Goal: Obtain resource: Download file/media

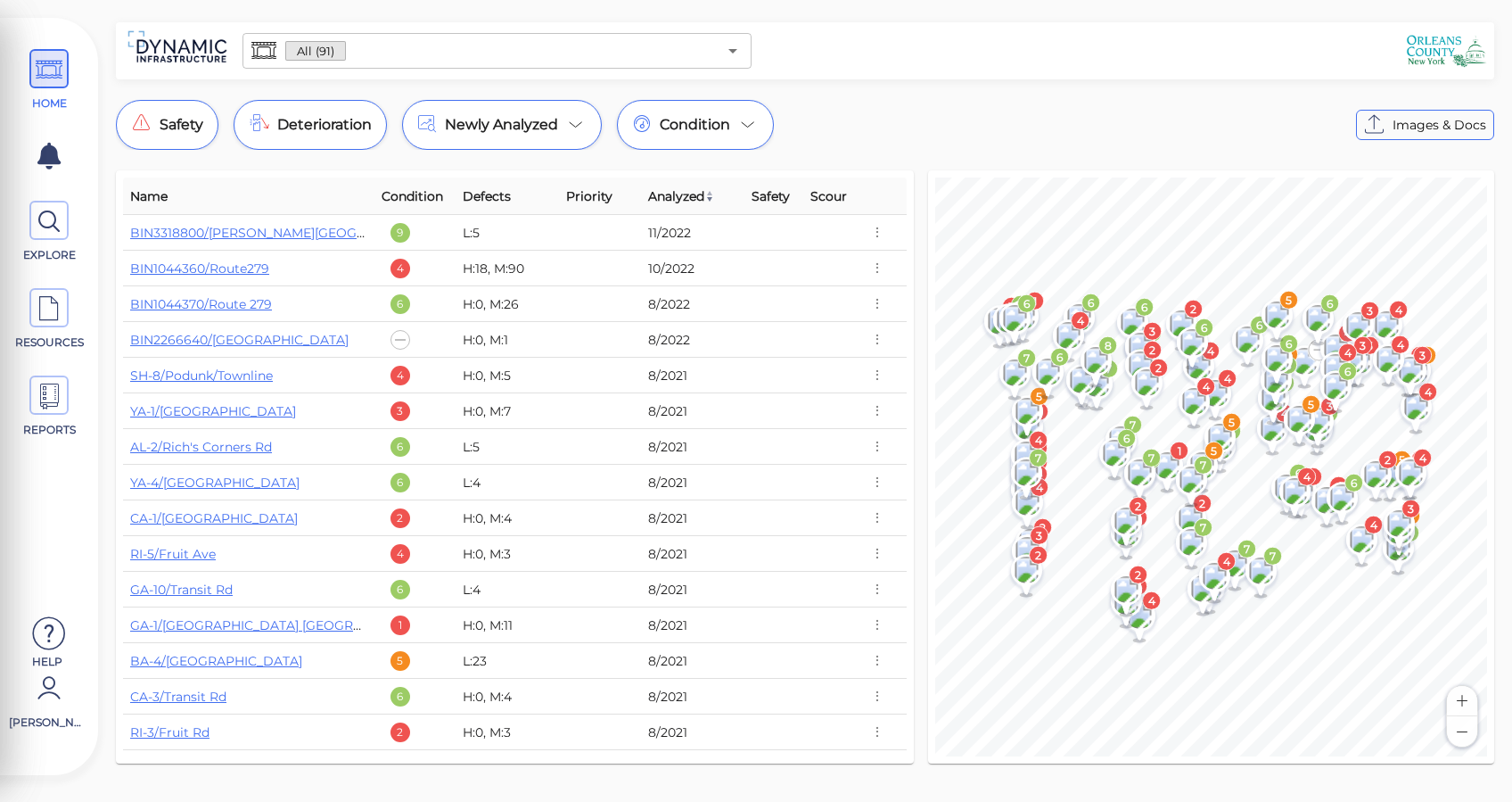
click at [849, 96] on div "All (91) ​ Safety Deterioration Newly Analyzed Condition Images & Docs Name Con…" at bounding box center [804, 398] width 1414 height 752
click at [828, 89] on div "All (91) ​ Safety Deterioration Newly Analyzed Condition Images & Docs Name Con…" at bounding box center [804, 398] width 1414 height 752
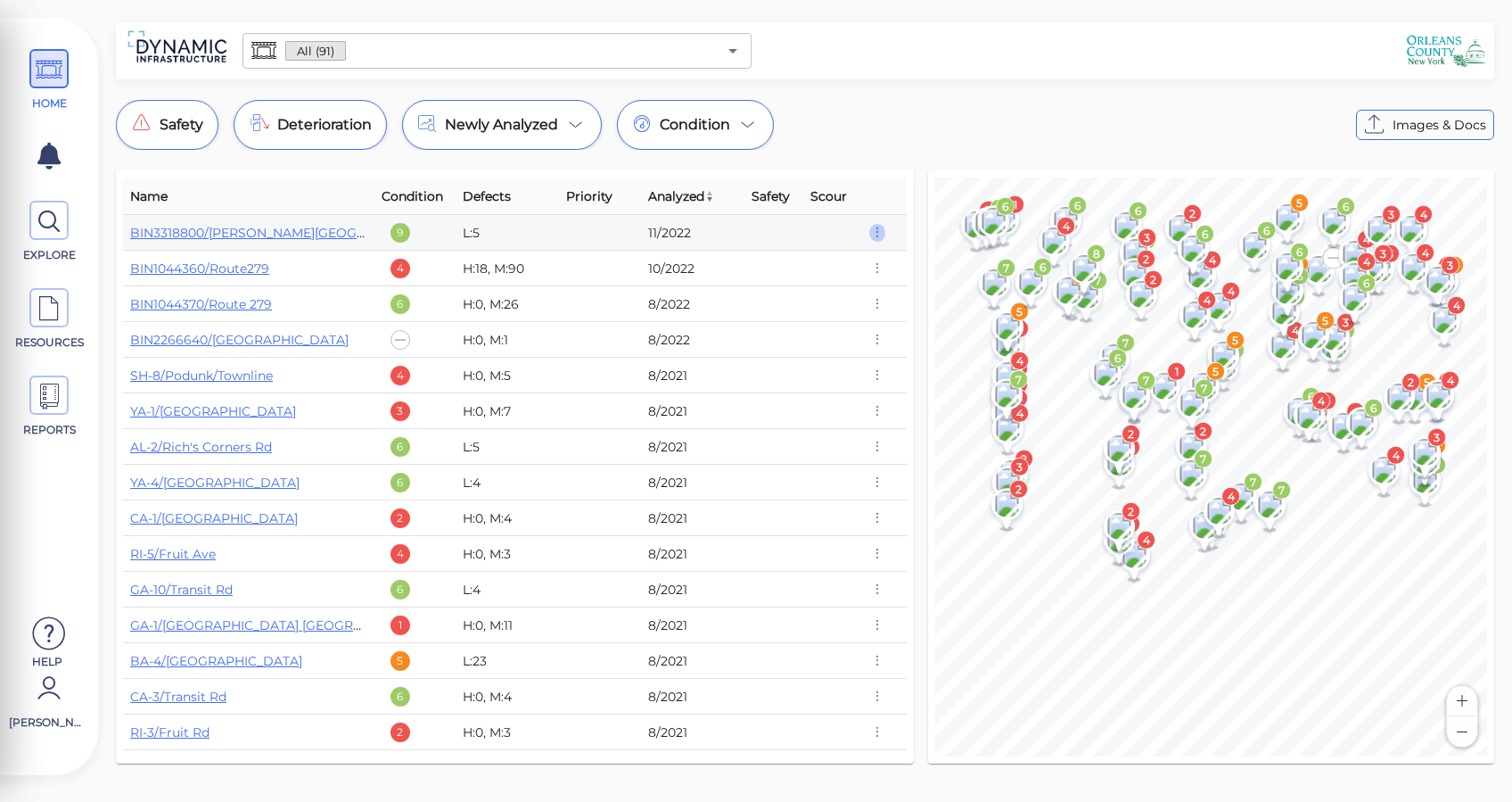
click at [875, 235] on icon "button" at bounding box center [877, 233] width 16 height 19
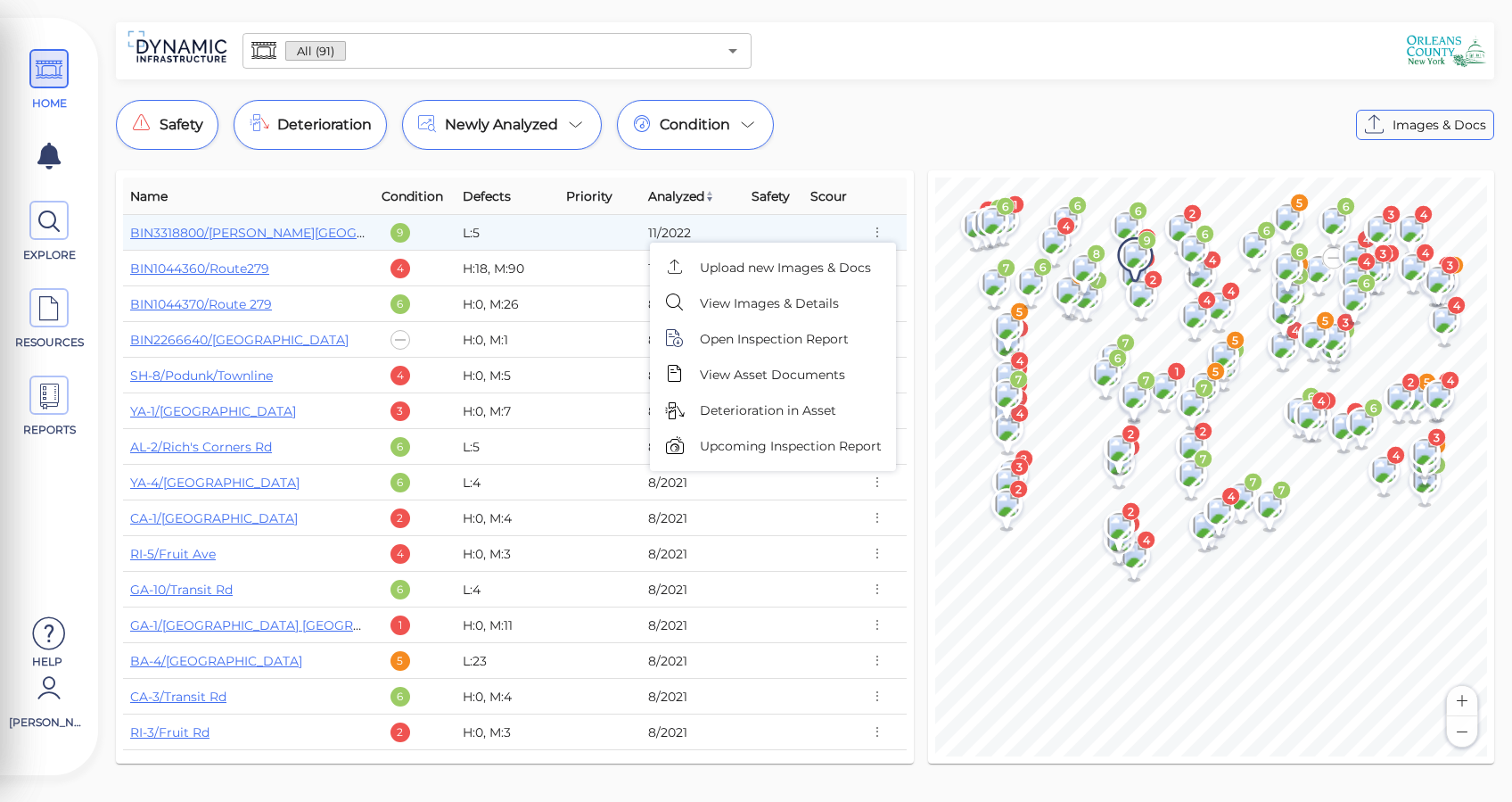
click at [868, 134] on div at bounding box center [756, 401] width 1512 height 802
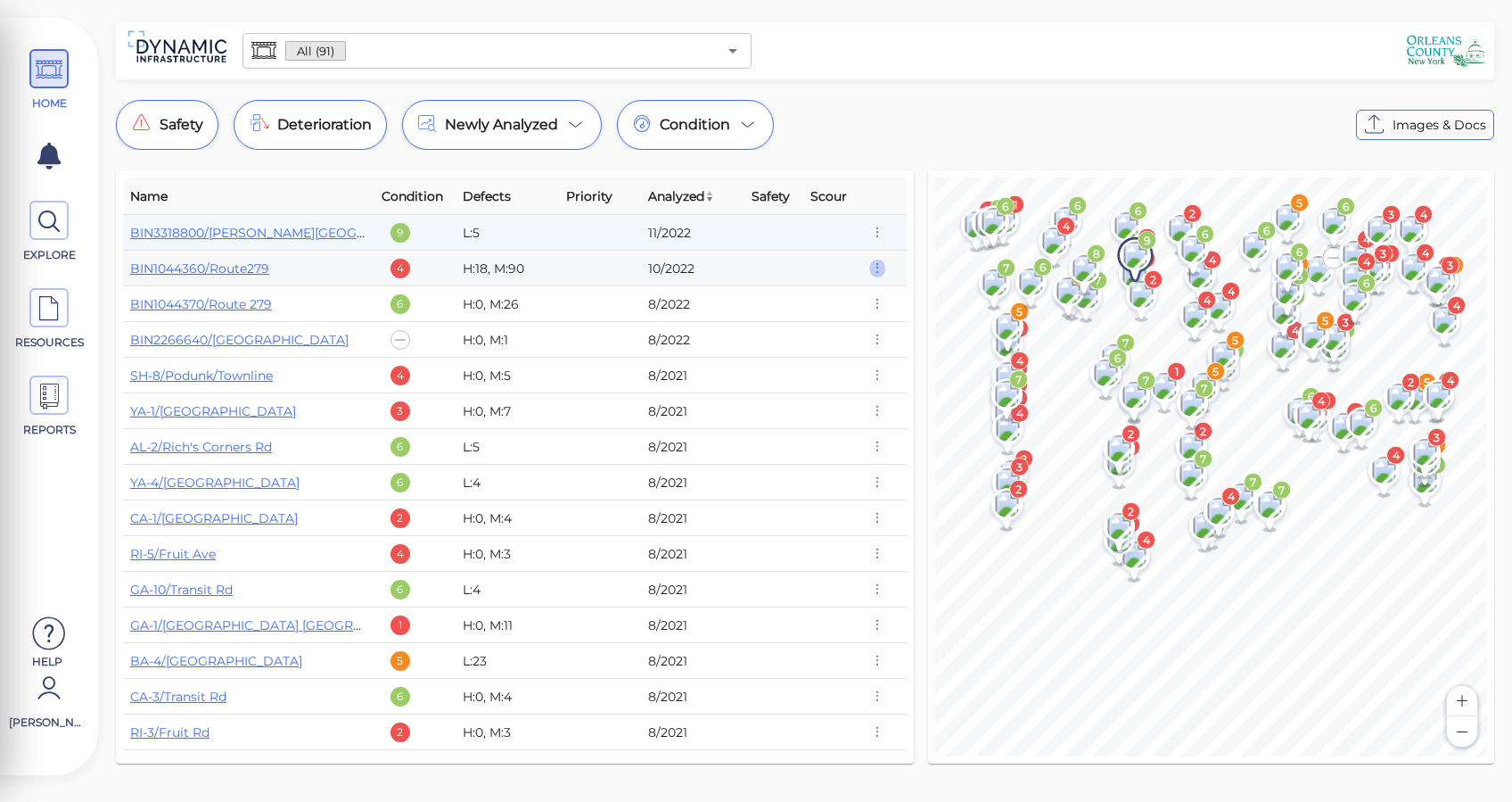
click at [869, 272] on icon "button" at bounding box center [877, 269] width 16 height 19
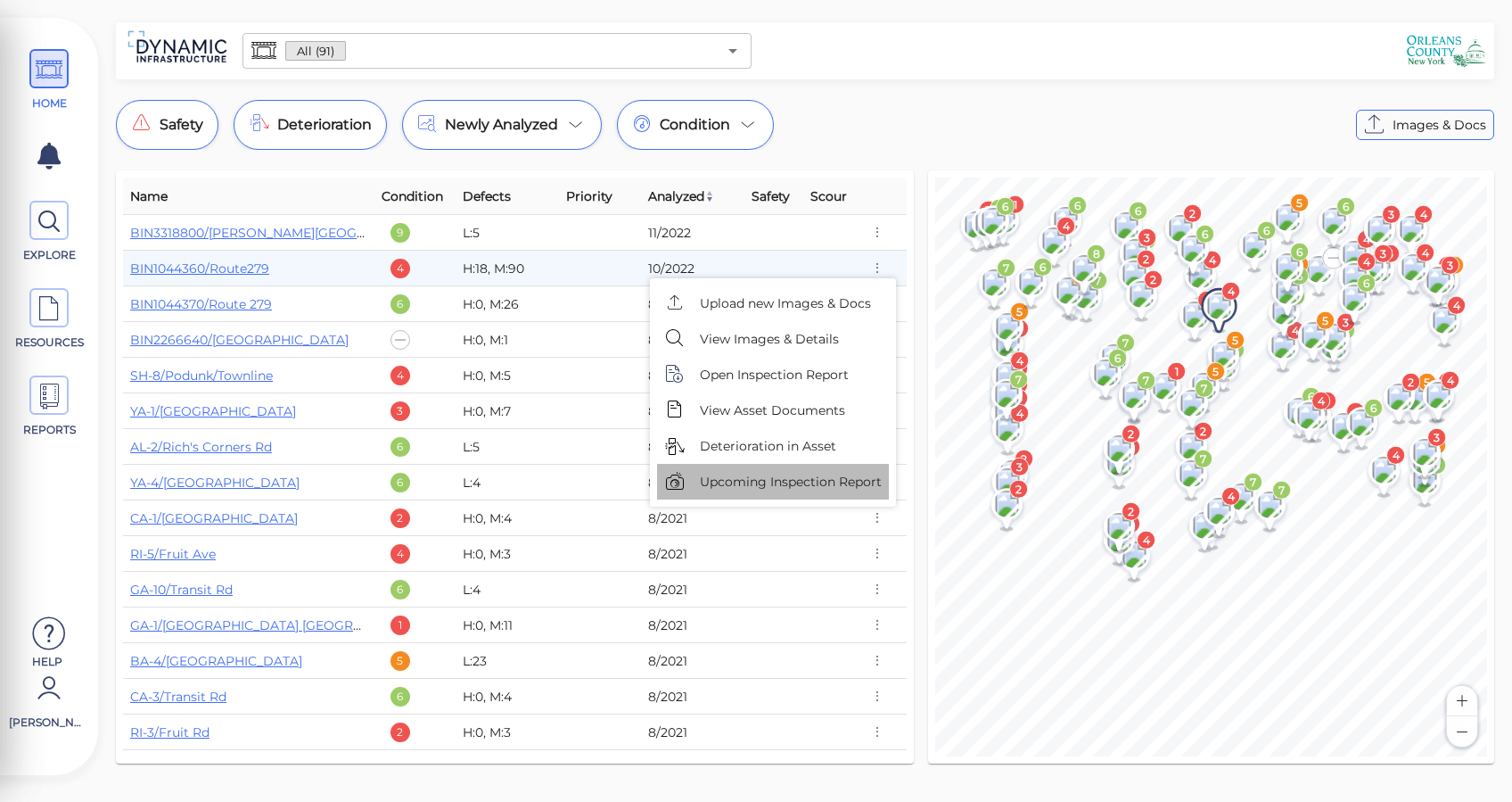
click at [790, 485] on span "Upcoming Inspection Report" at bounding box center [791, 481] width 182 height 18
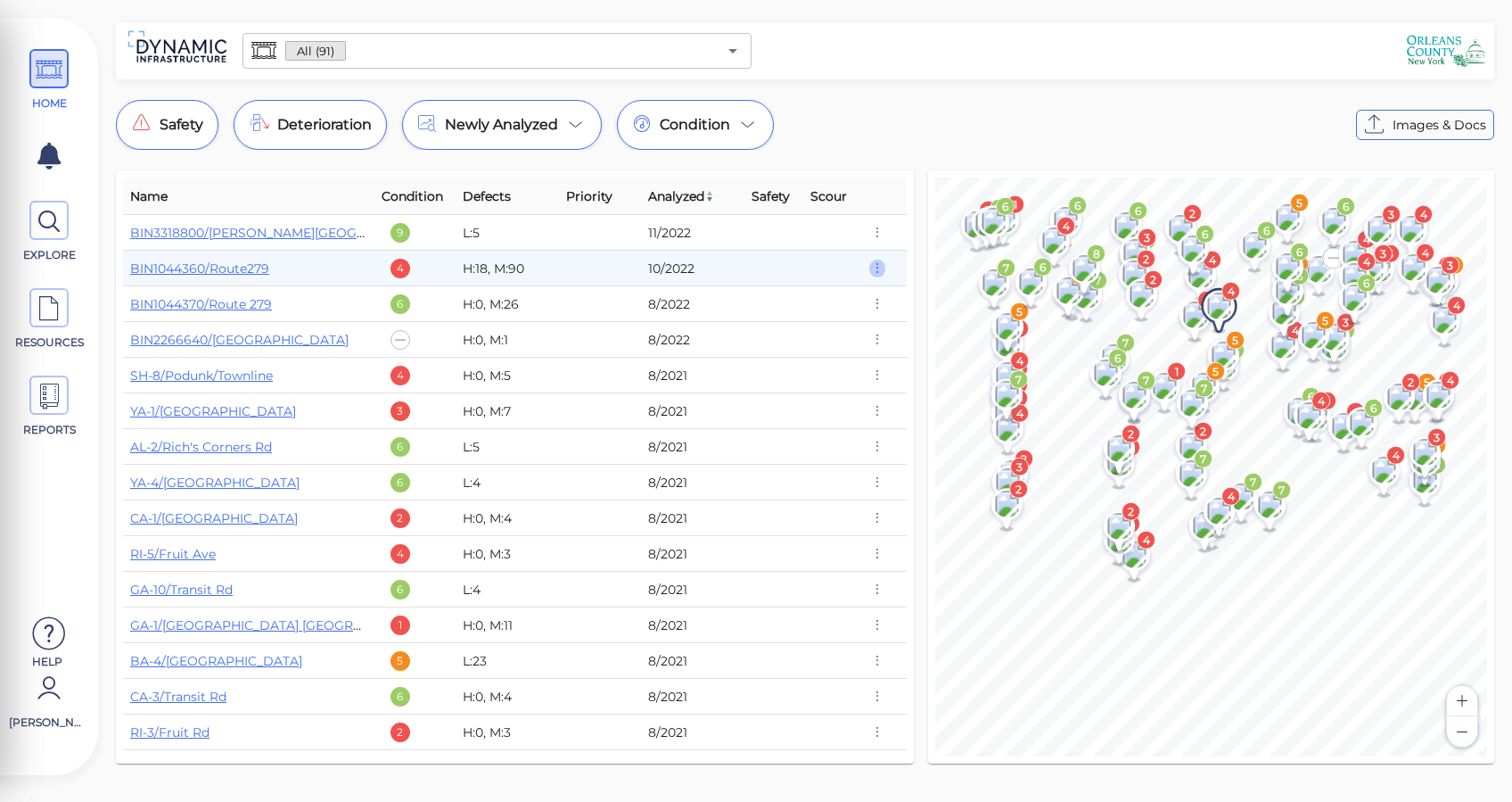
click at [870, 272] on icon "button" at bounding box center [877, 269] width 16 height 19
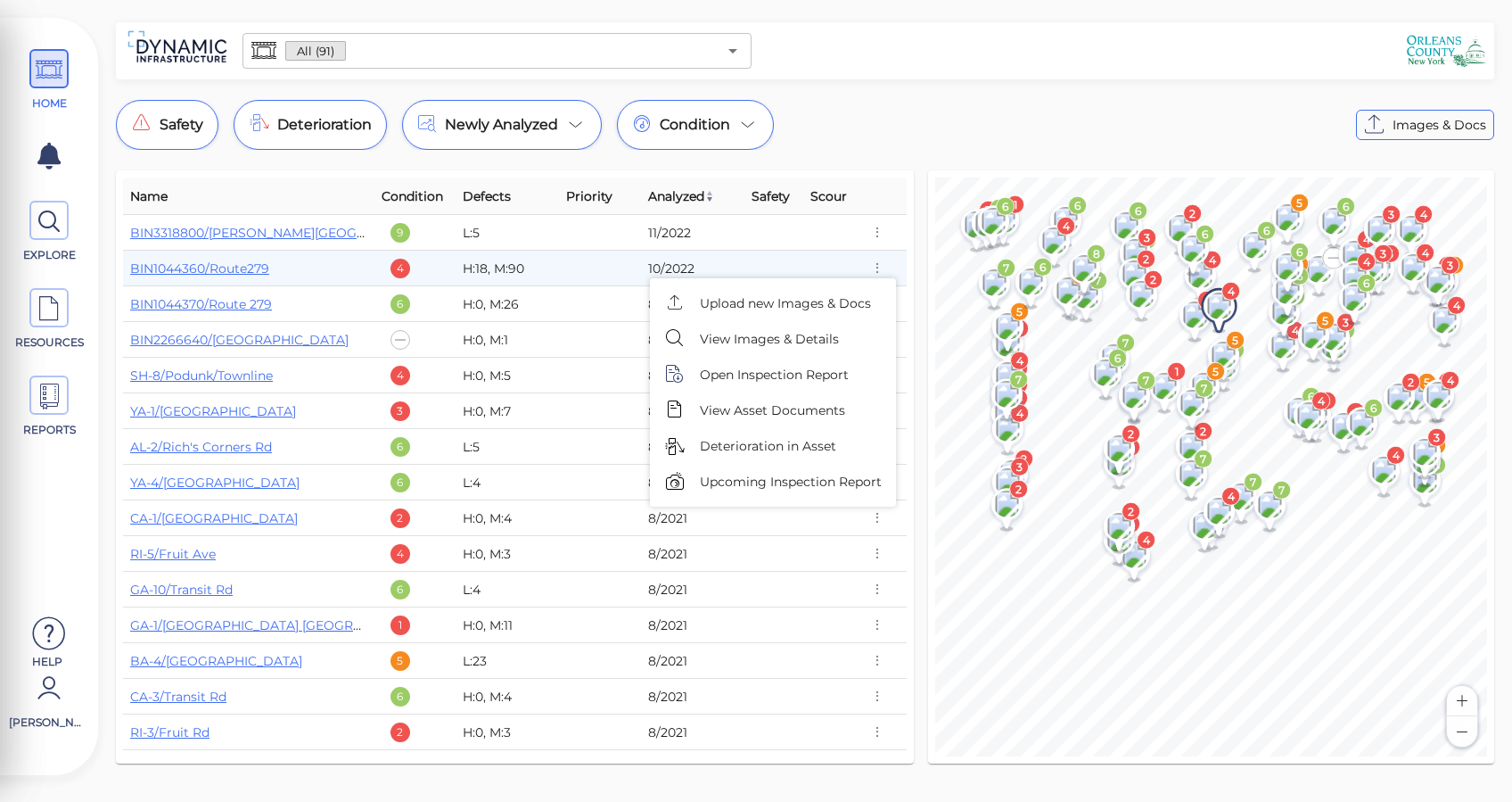
click at [926, 128] on div at bounding box center [756, 401] width 1512 height 802
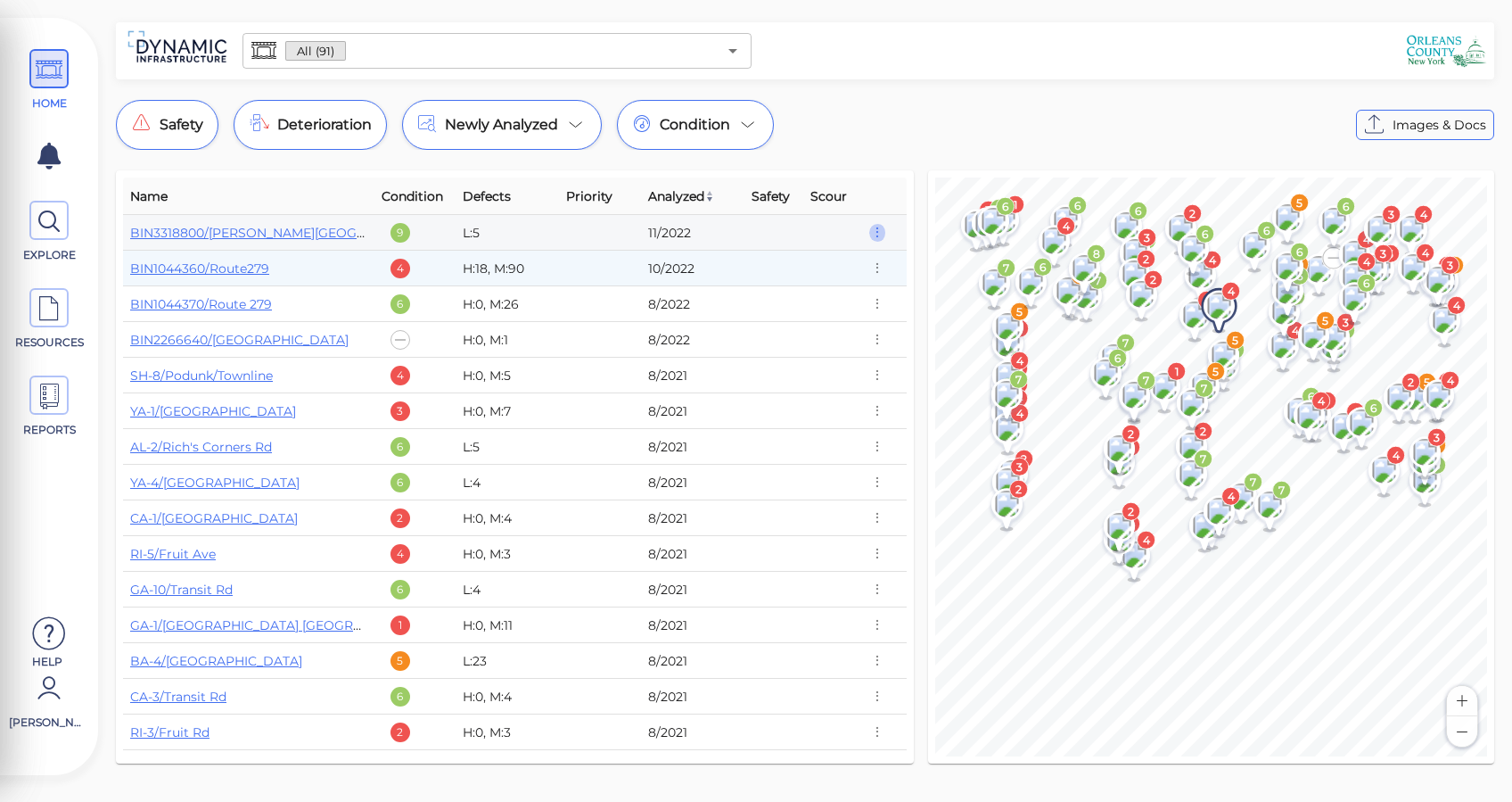
click at [875, 227] on icon "button" at bounding box center [877, 233] width 16 height 19
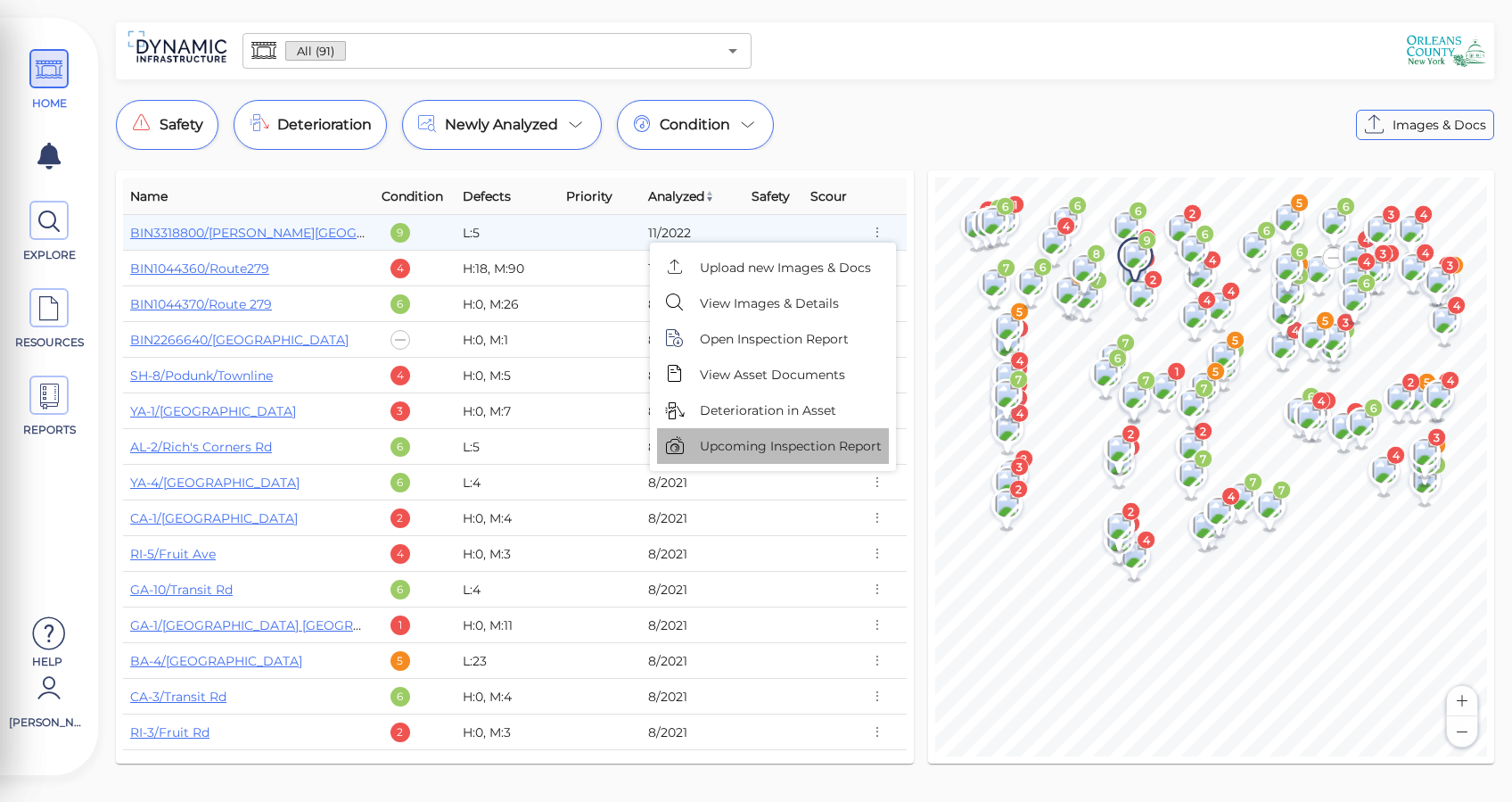
click at [805, 440] on span "Upcoming Inspection Report" at bounding box center [791, 446] width 182 height 18
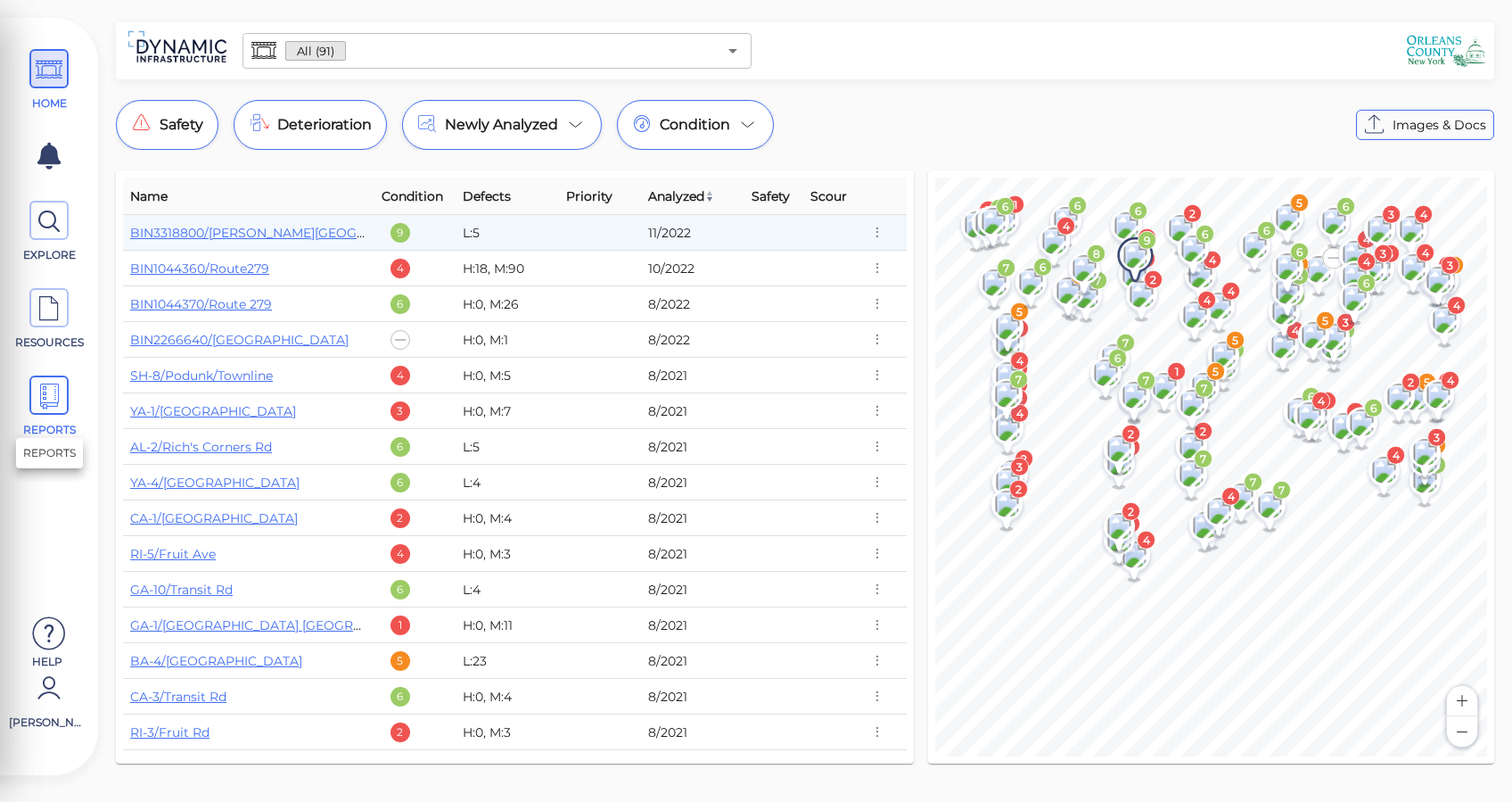
click at [47, 397] on icon at bounding box center [49, 396] width 27 height 40
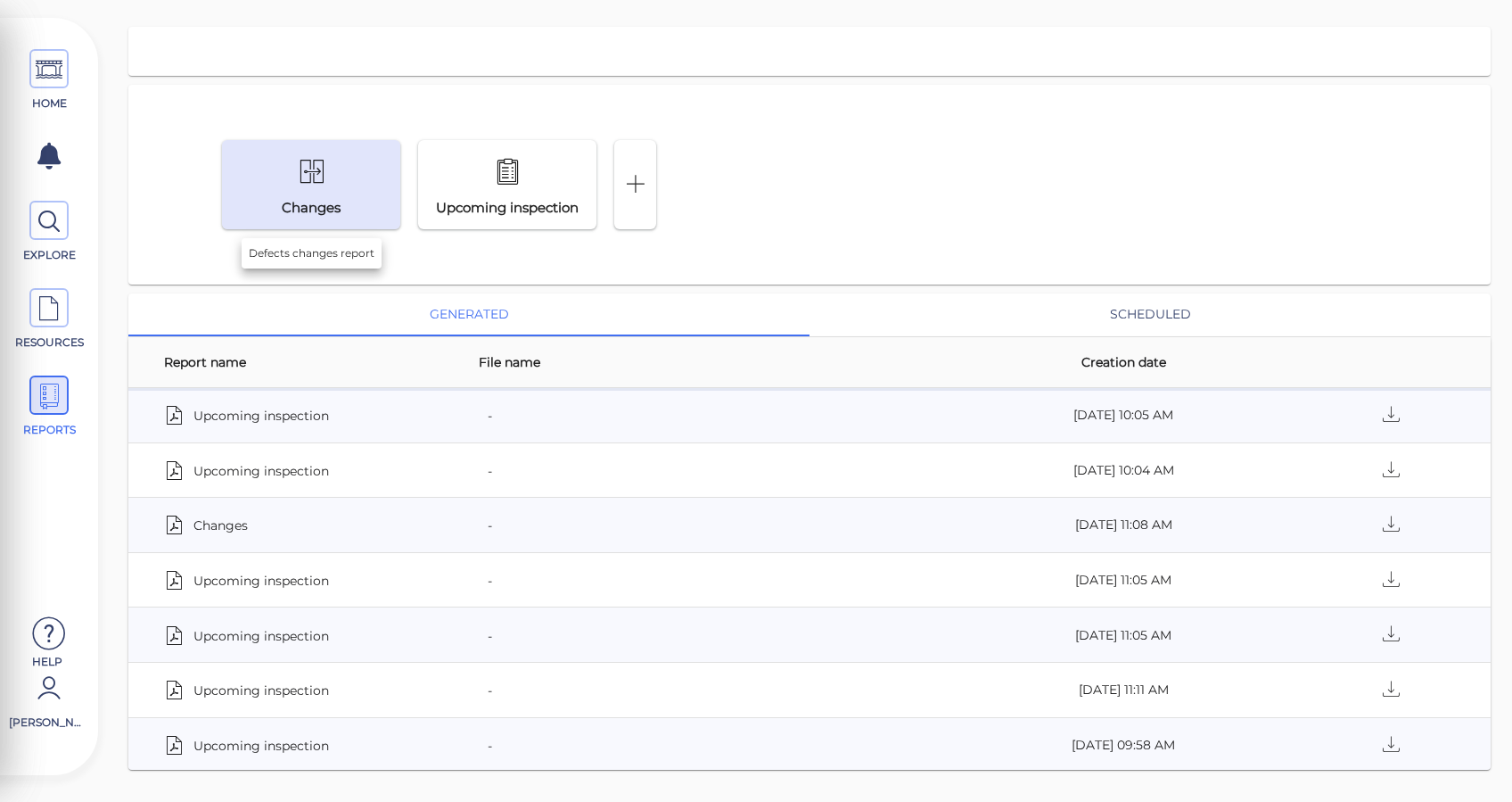
click at [321, 176] on icon at bounding box center [311, 172] width 28 height 42
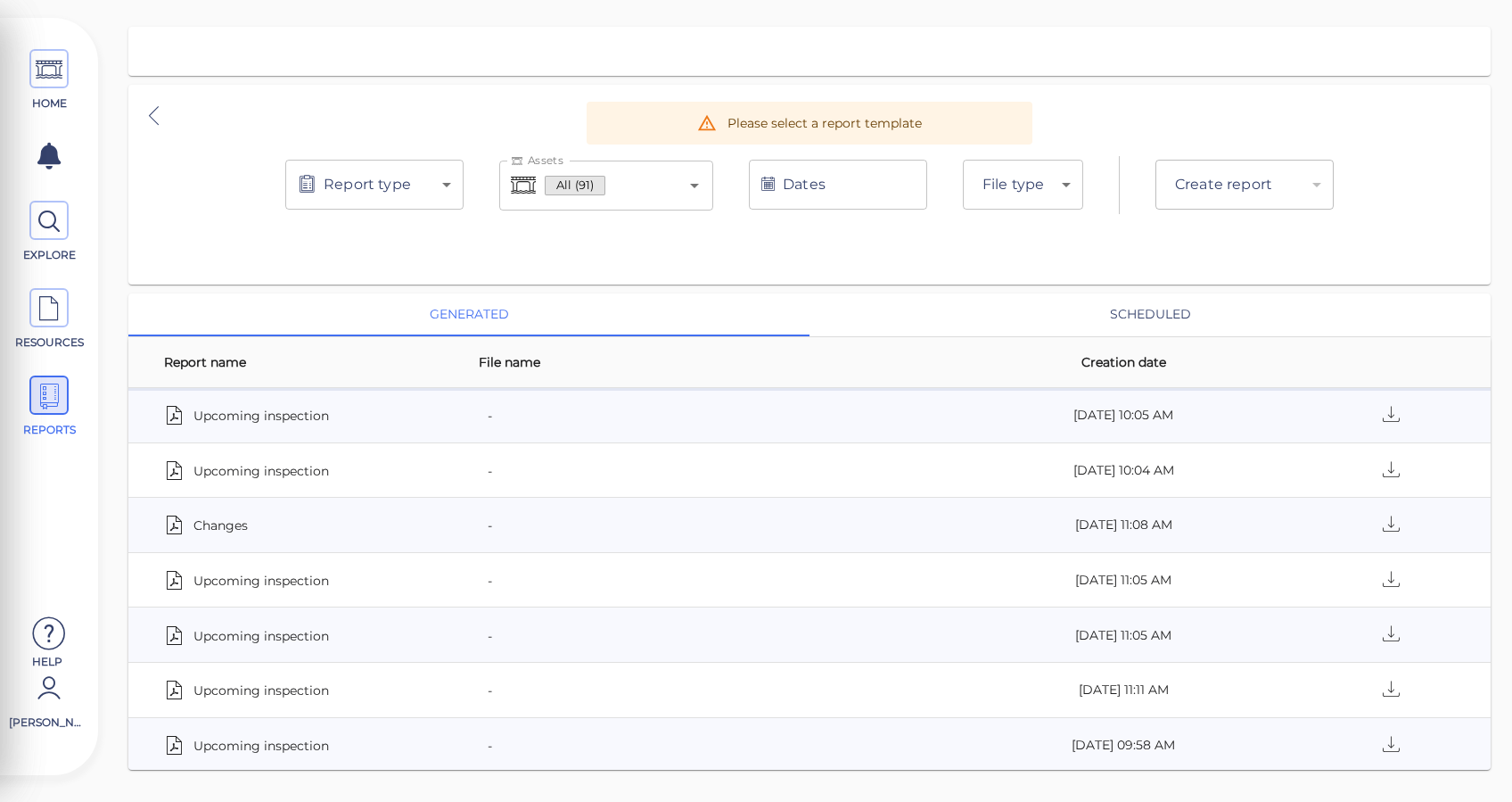
type input "deltas"
type input "pdf"
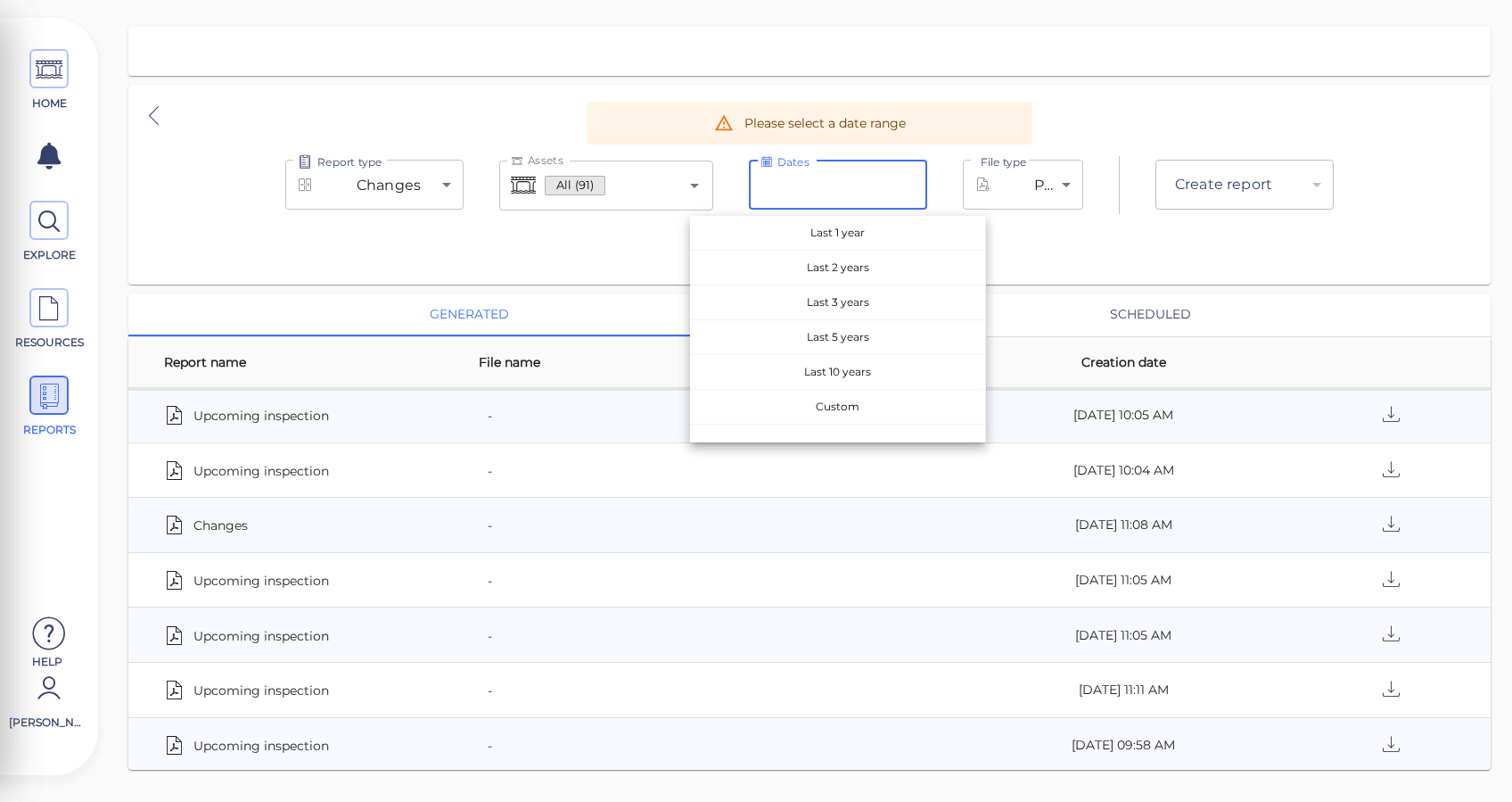
click at [858, 183] on input "Dates" at bounding box center [838, 185] width 178 height 50
click at [406, 228] on div "Report type Changes deltas Report type Assets All (91) Assets Dates Dates Last …" at bounding box center [808, 185] width 1362 height 94
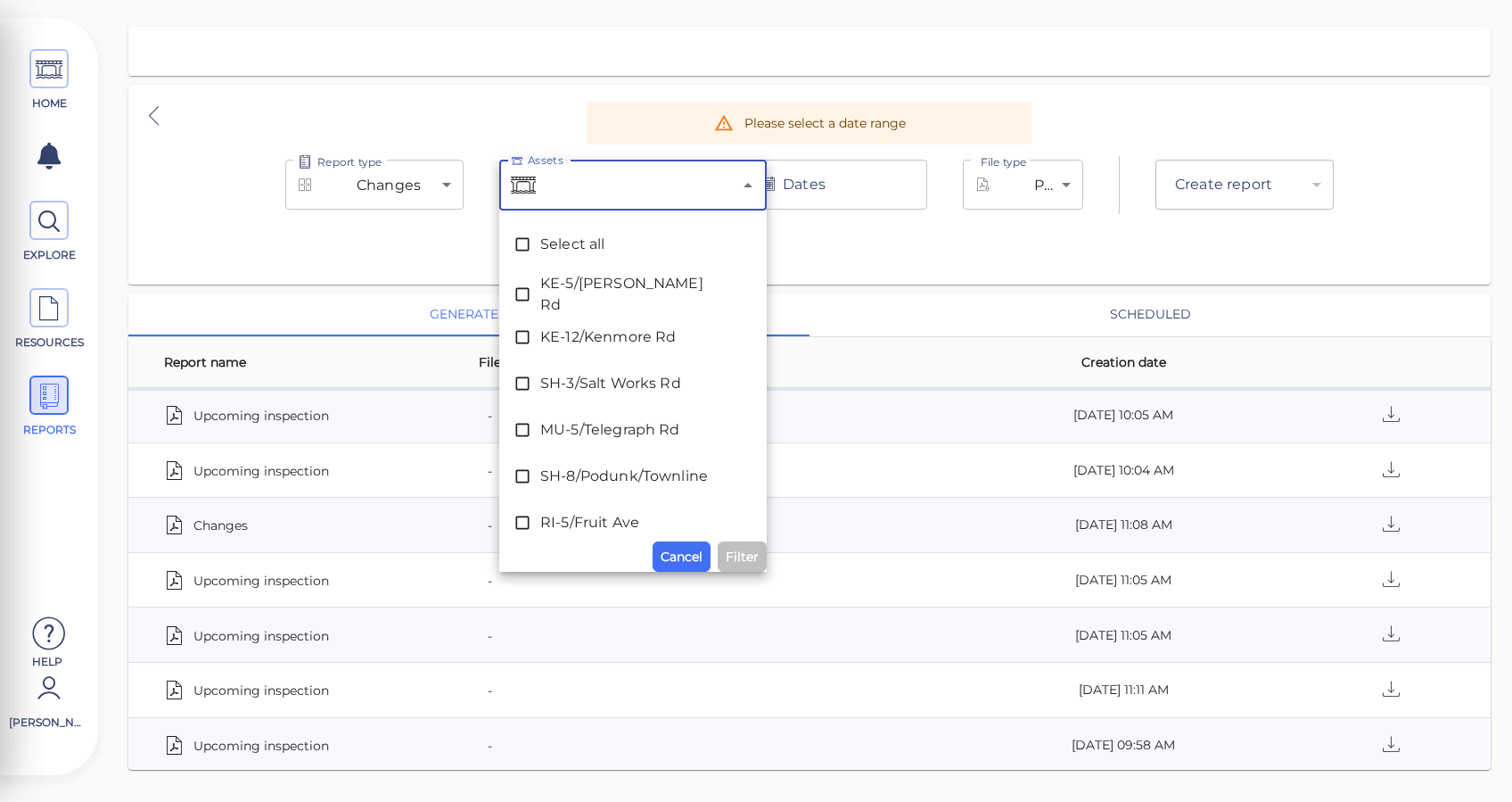
click at [630, 197] on input "Assets" at bounding box center [635, 185] width 193 height 34
click at [820, 233] on div "Report type Changes deltas Report type Assets Assets Select all KE-5/[PERSON_NA…" at bounding box center [808, 184] width 1362 height 200
click at [613, 230] on div "Select all" at bounding box center [633, 244] width 238 height 36
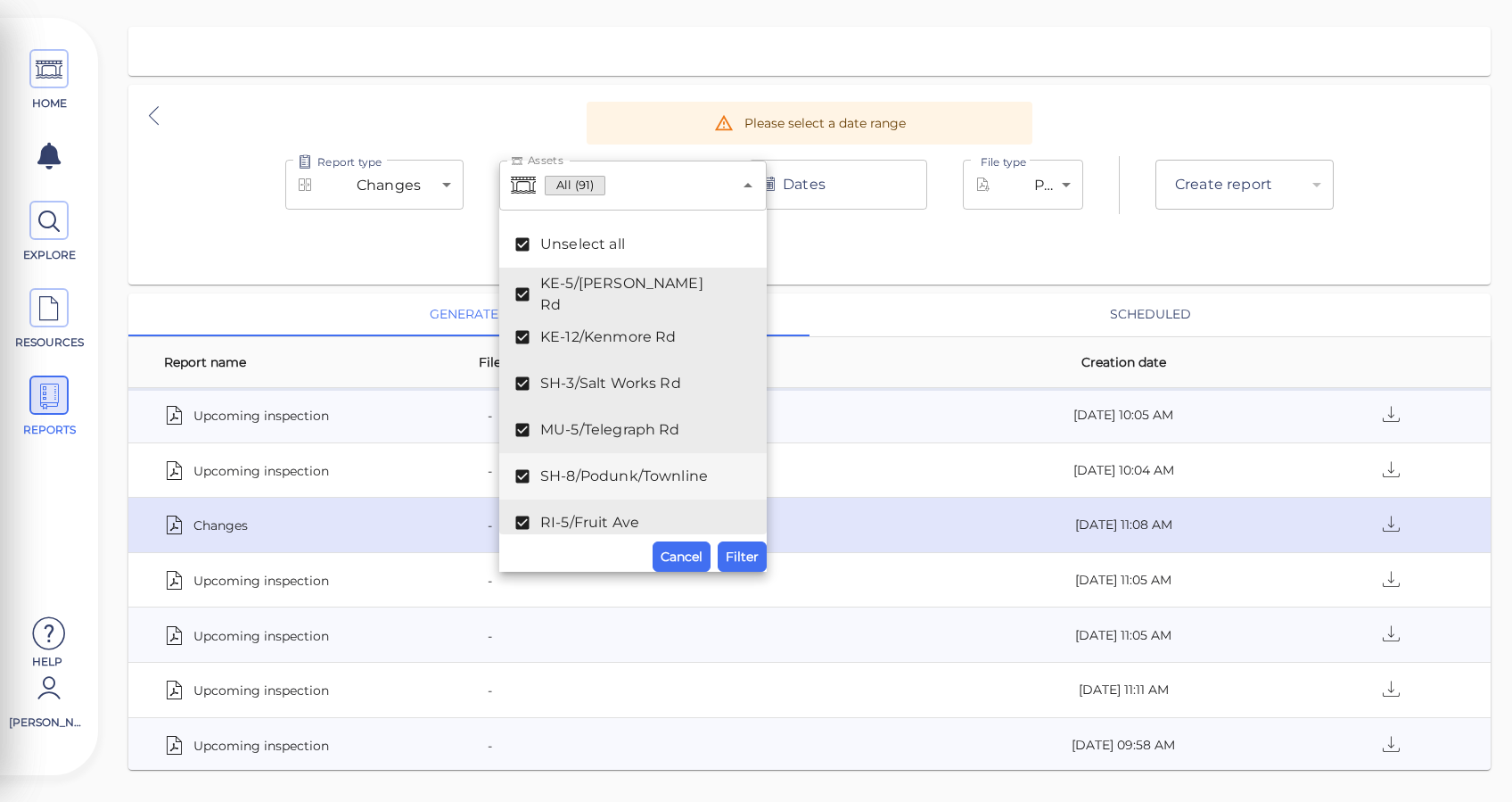
drag, startPoint x: 751, startPoint y: 551, endPoint x: 764, endPoint y: 520, distance: 33.6
click at [752, 552] on span "Filter" at bounding box center [742, 557] width 33 height 21
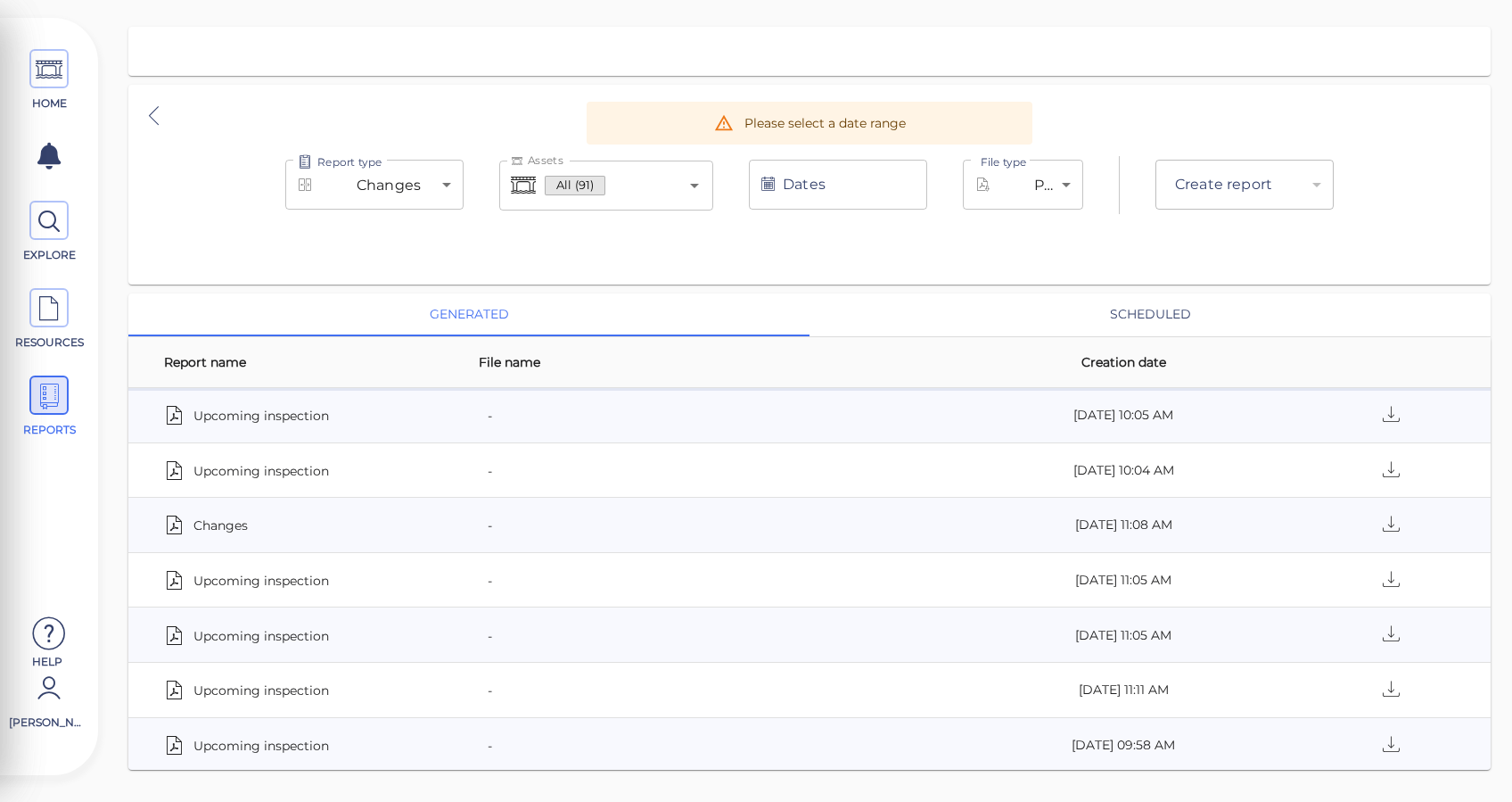
click at [849, 185] on input "Dates" at bounding box center [838, 185] width 178 height 50
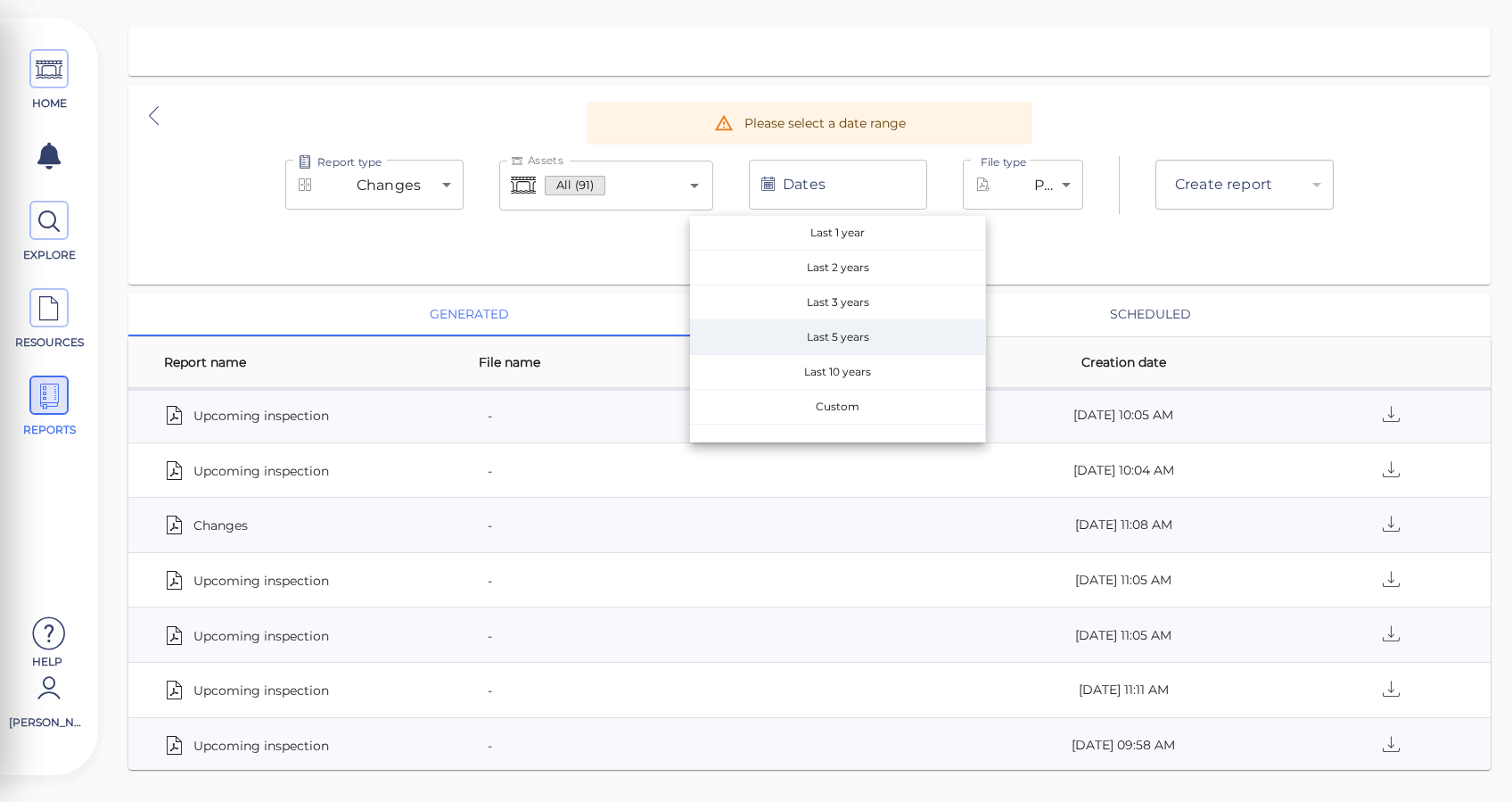
click at [843, 336] on span "Last 5 years" at bounding box center [837, 337] width 295 height 34
type input "[DATE] - [DATE]"
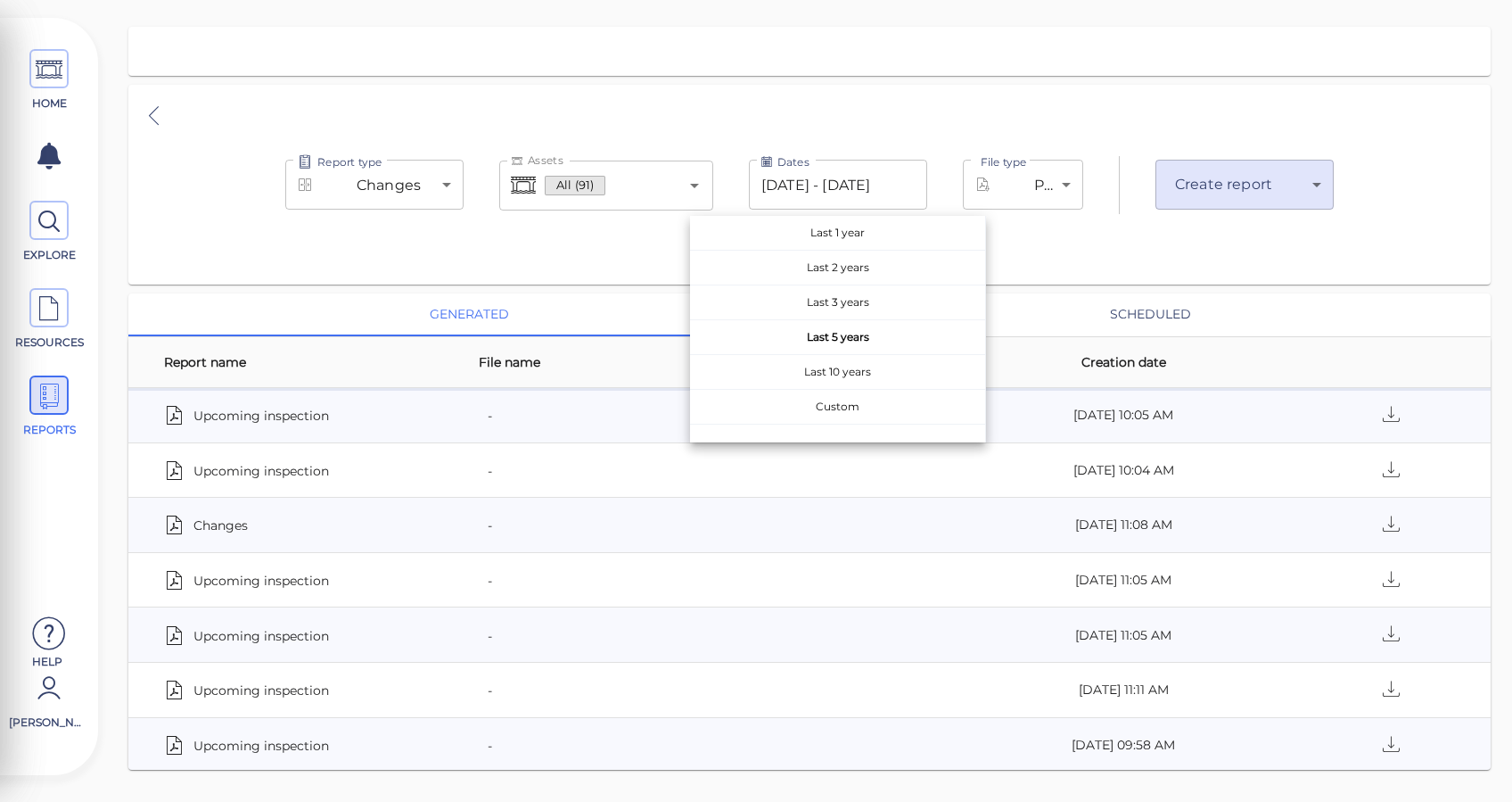
click at [1104, 250] on div "Report type Changes deltas Report type Assets All (91) Assets Dates [DATE] - [D…" at bounding box center [808, 184] width 1362 height 200
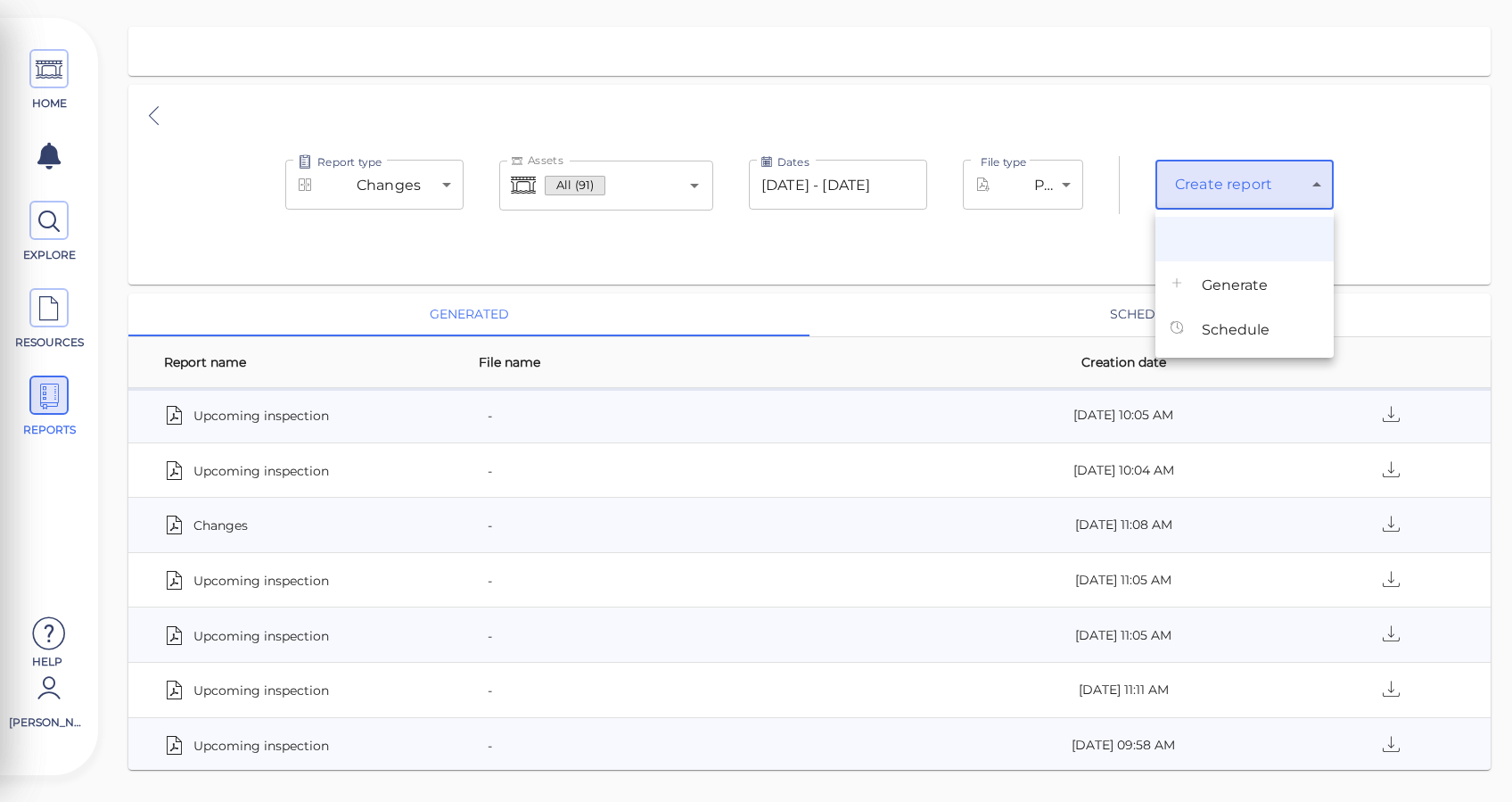
click at [1195, 0] on body "This app is not optimized for mobile screens. Please access using a desktop or …" at bounding box center [756, 0] width 1512 height 0
click at [1194, 297] on li "Generate" at bounding box center [1244, 283] width 178 height 45
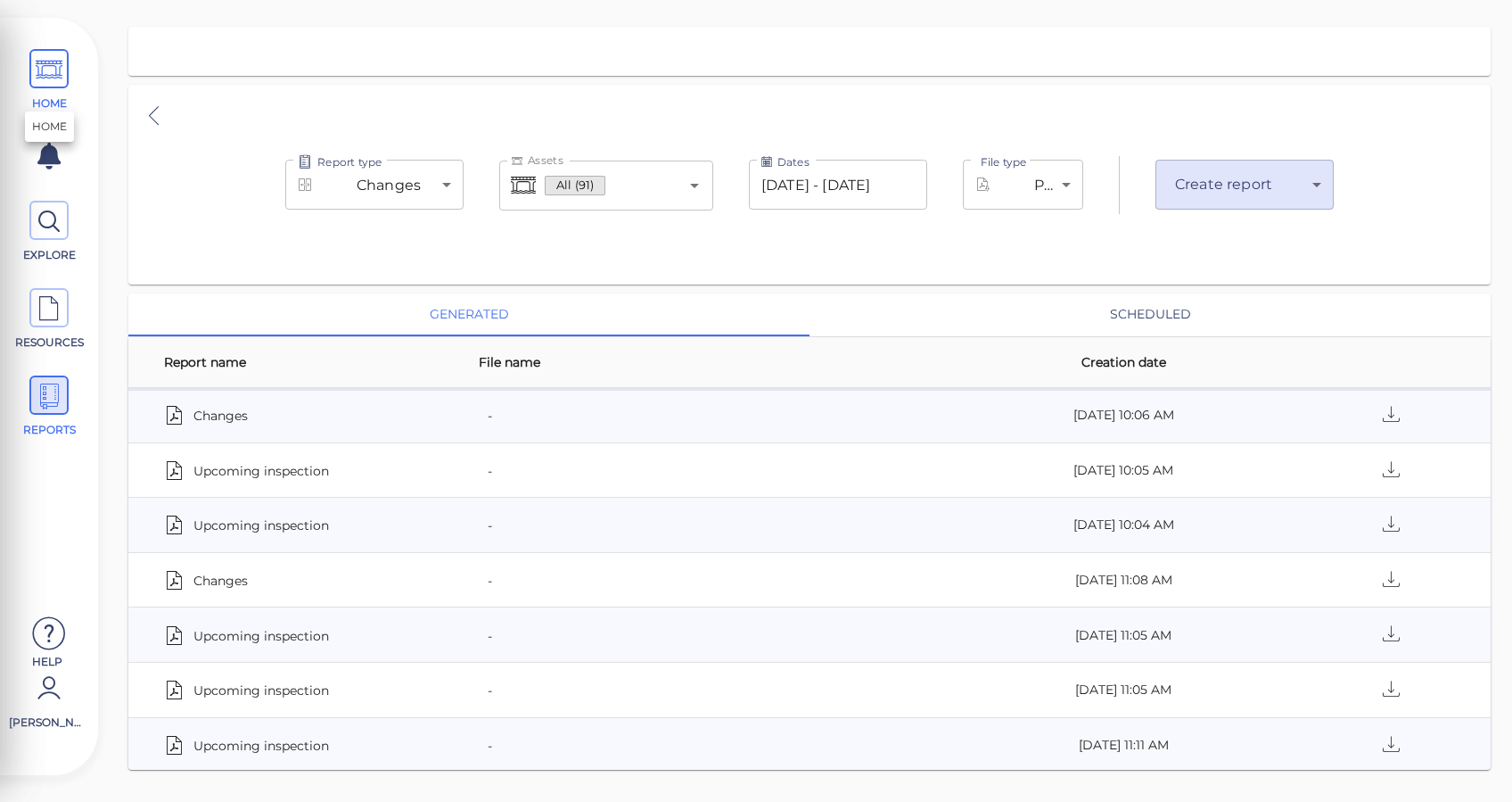
click at [16, 65] on span "HOME" at bounding box center [48, 80] width 80 height 62
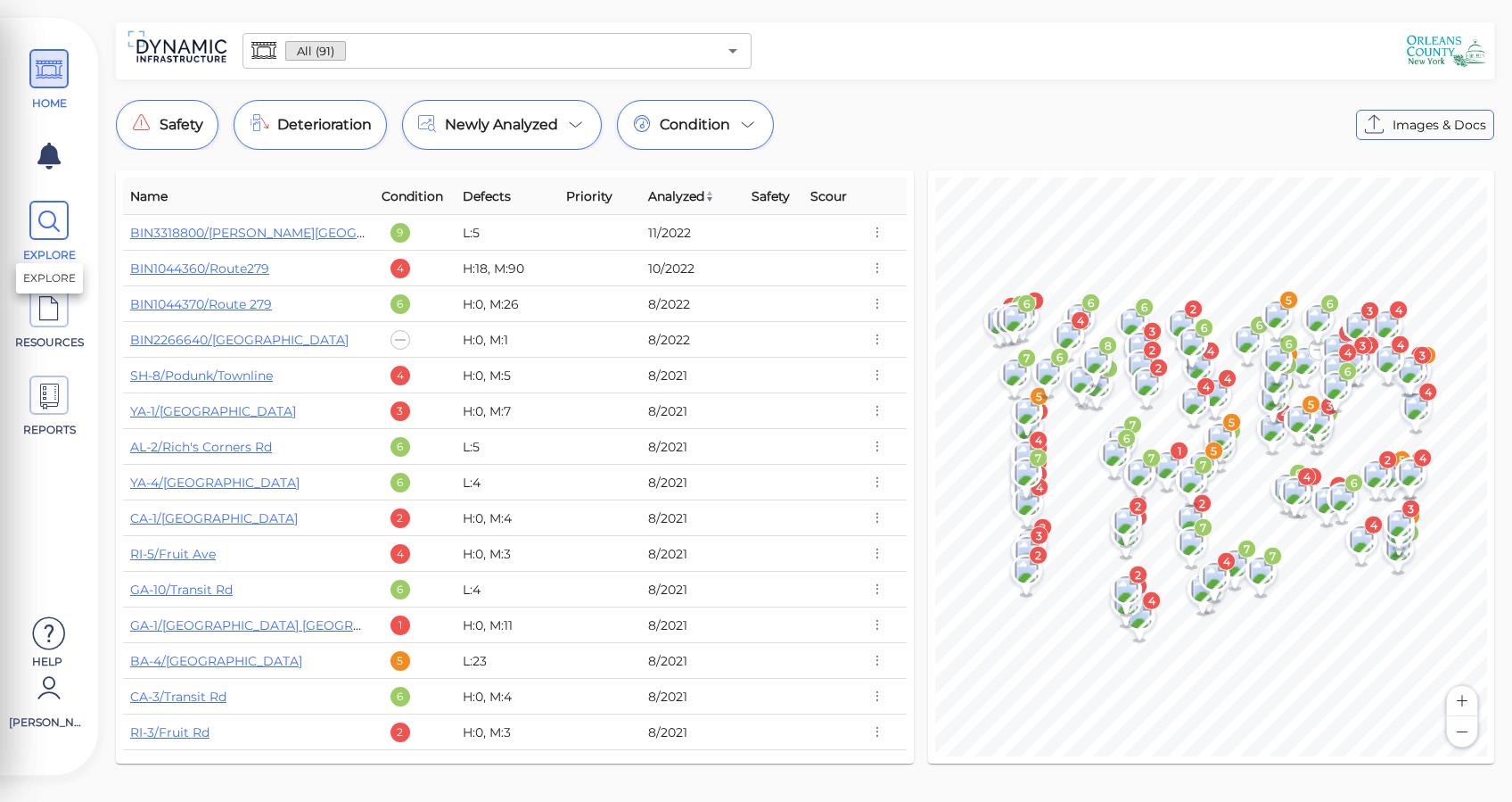
click at [38, 231] on icon at bounding box center [49, 221] width 27 height 40
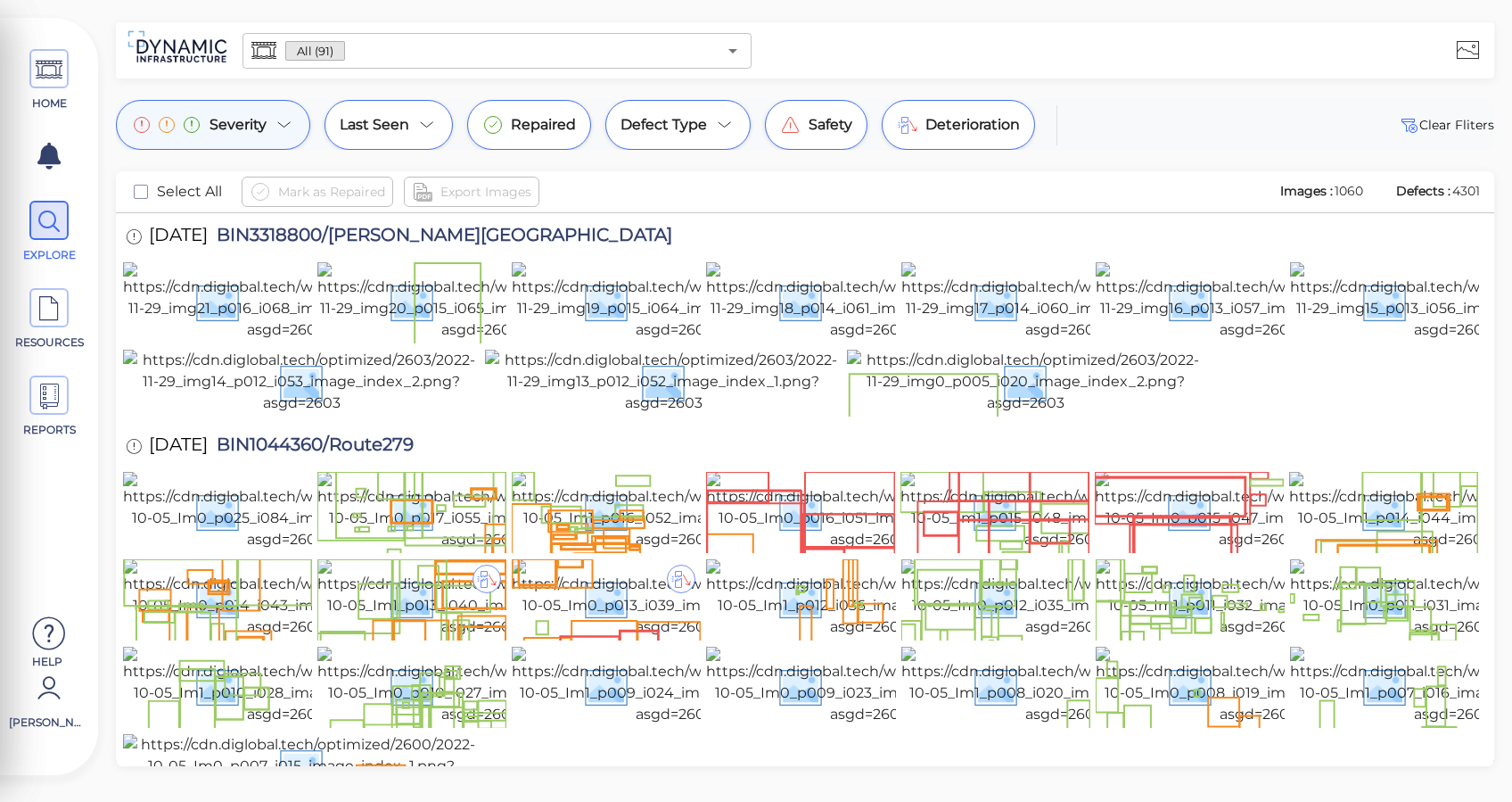
click at [286, 134] on icon at bounding box center [284, 125] width 21 height 21
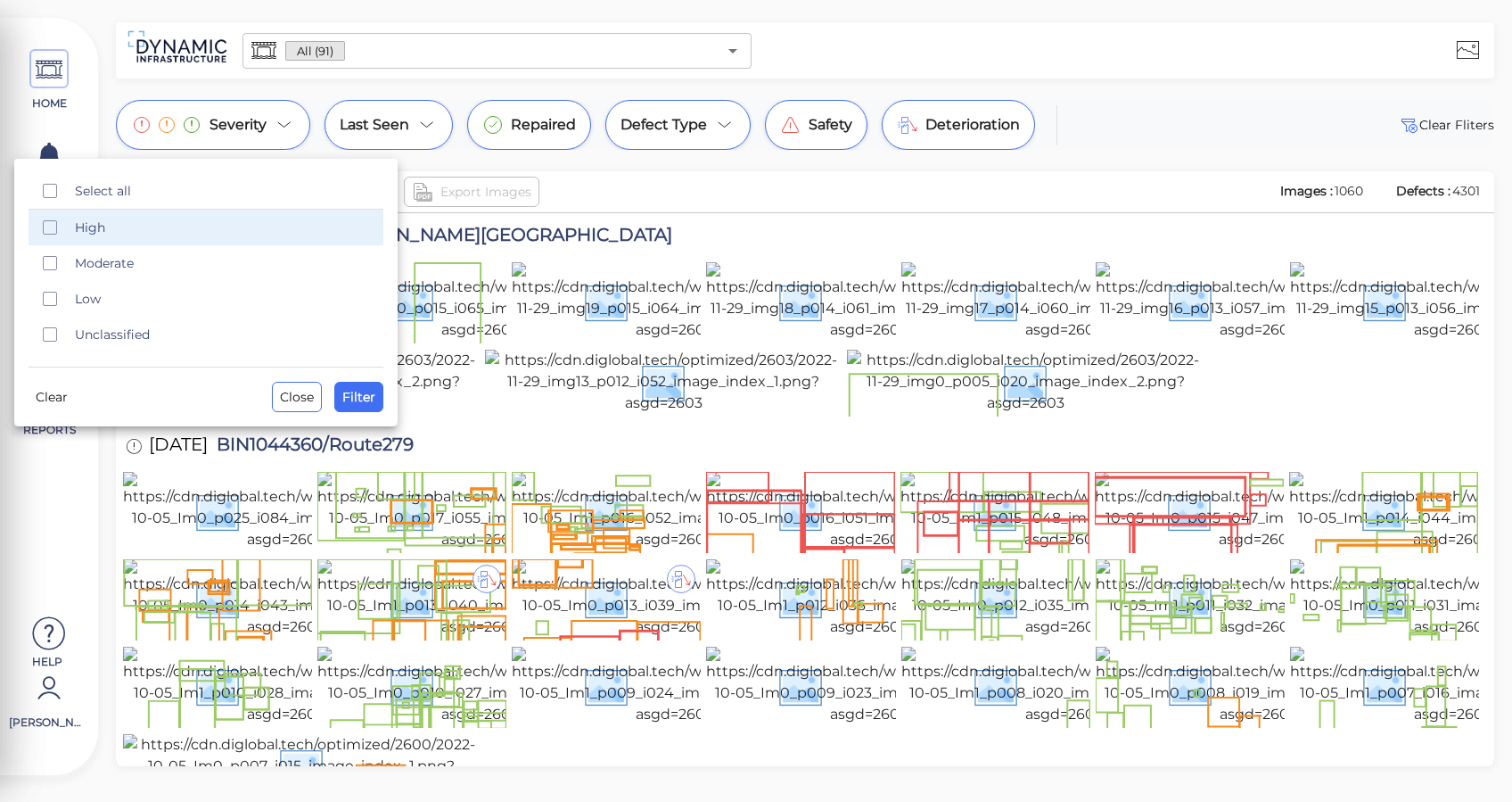
click at [90, 230] on span "High" at bounding box center [223, 227] width 298 height 17
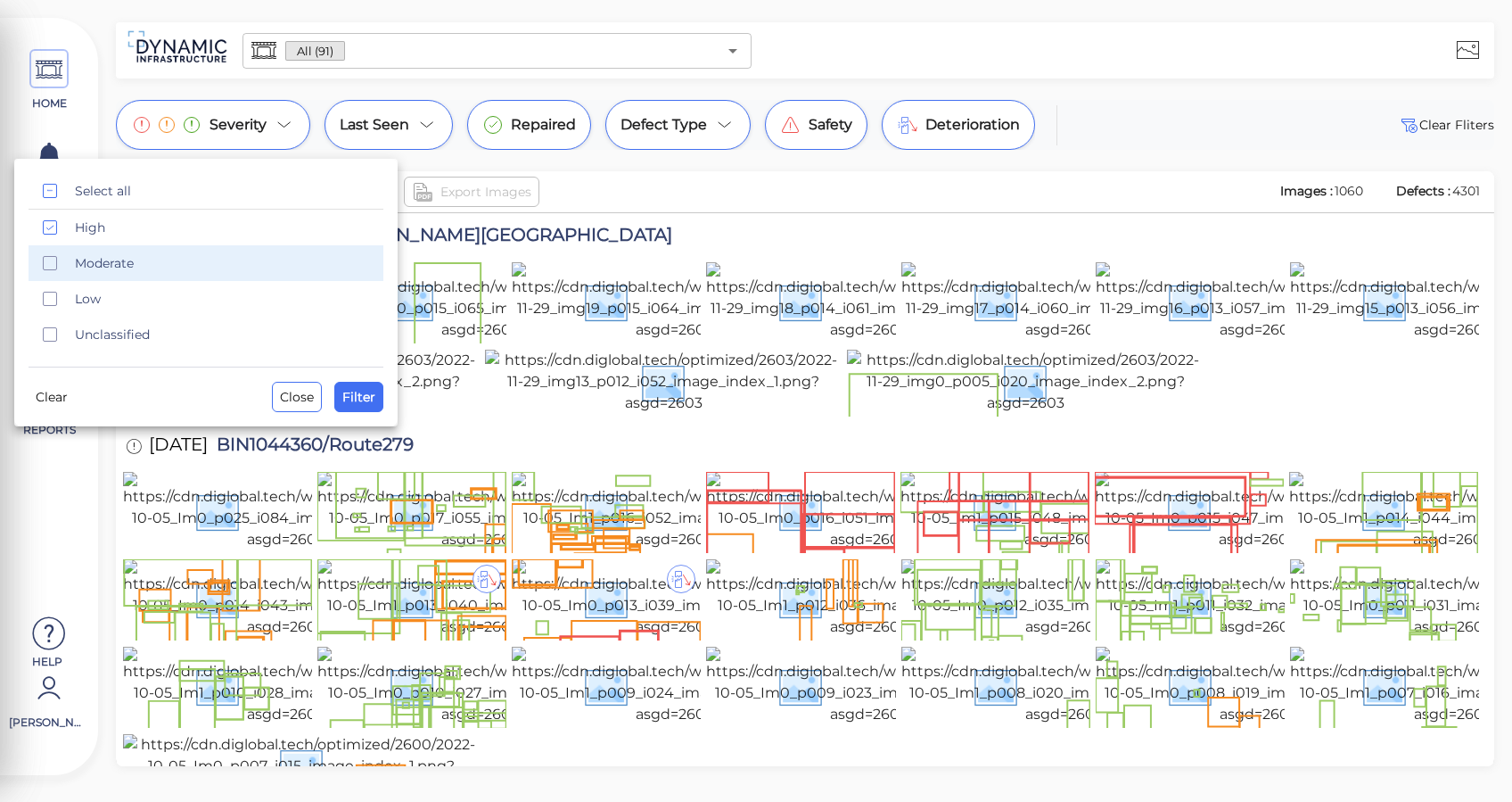
click at [89, 267] on span "Moderate" at bounding box center [223, 263] width 298 height 17
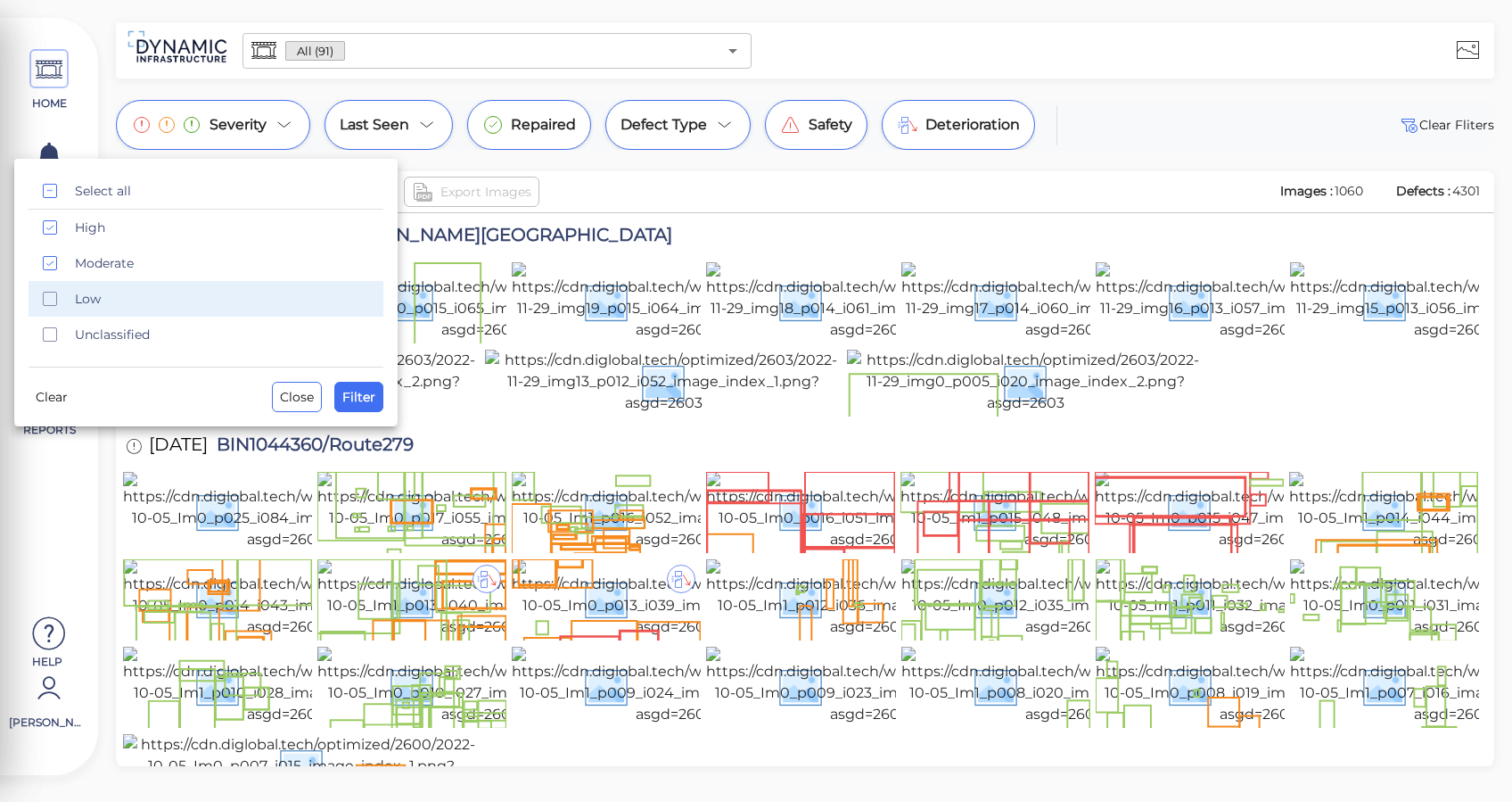
click at [72, 306] on div "Low" at bounding box center [205, 299] width 355 height 36
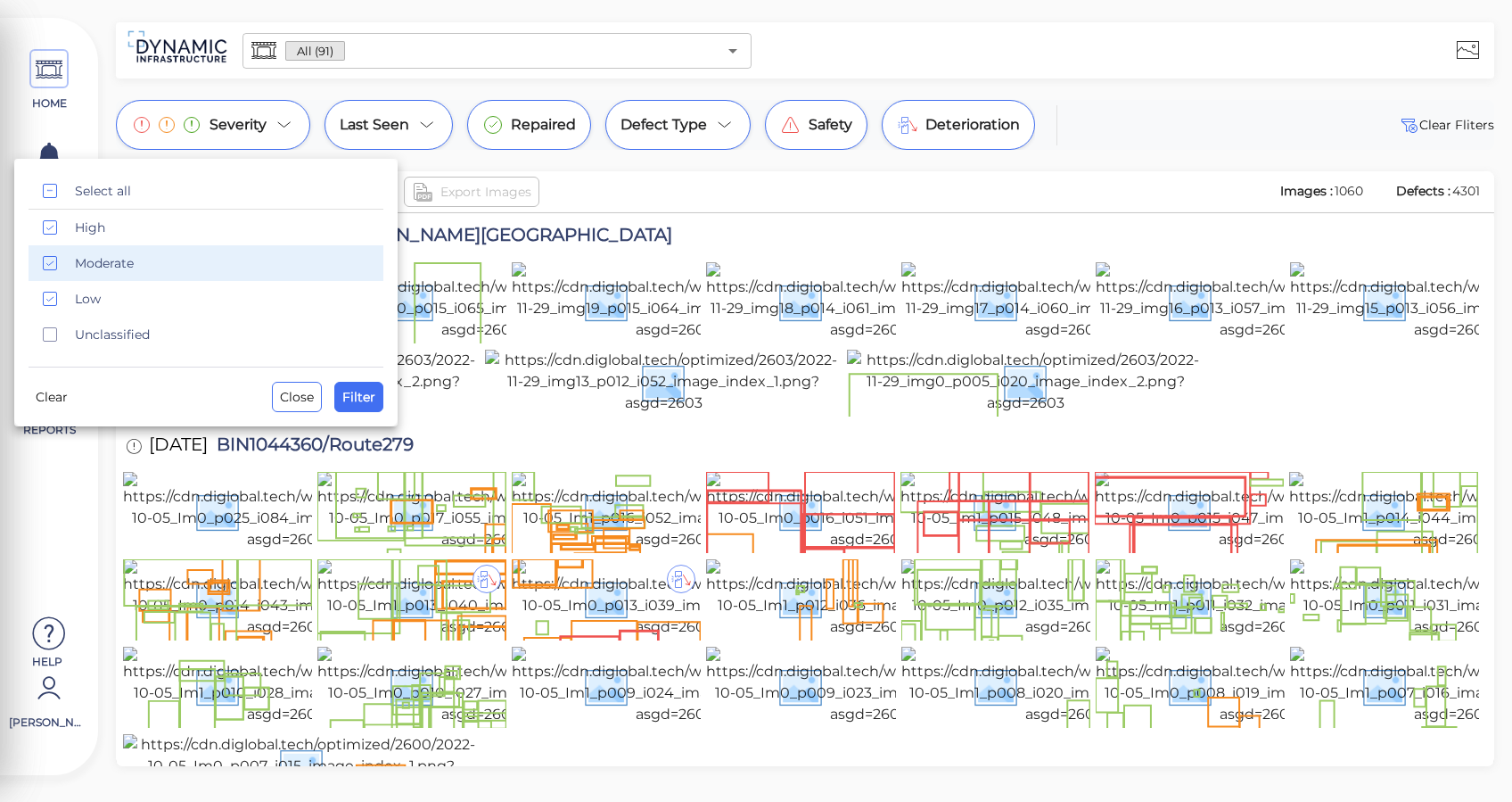
click at [75, 263] on span "Moderate" at bounding box center [223, 263] width 298 height 17
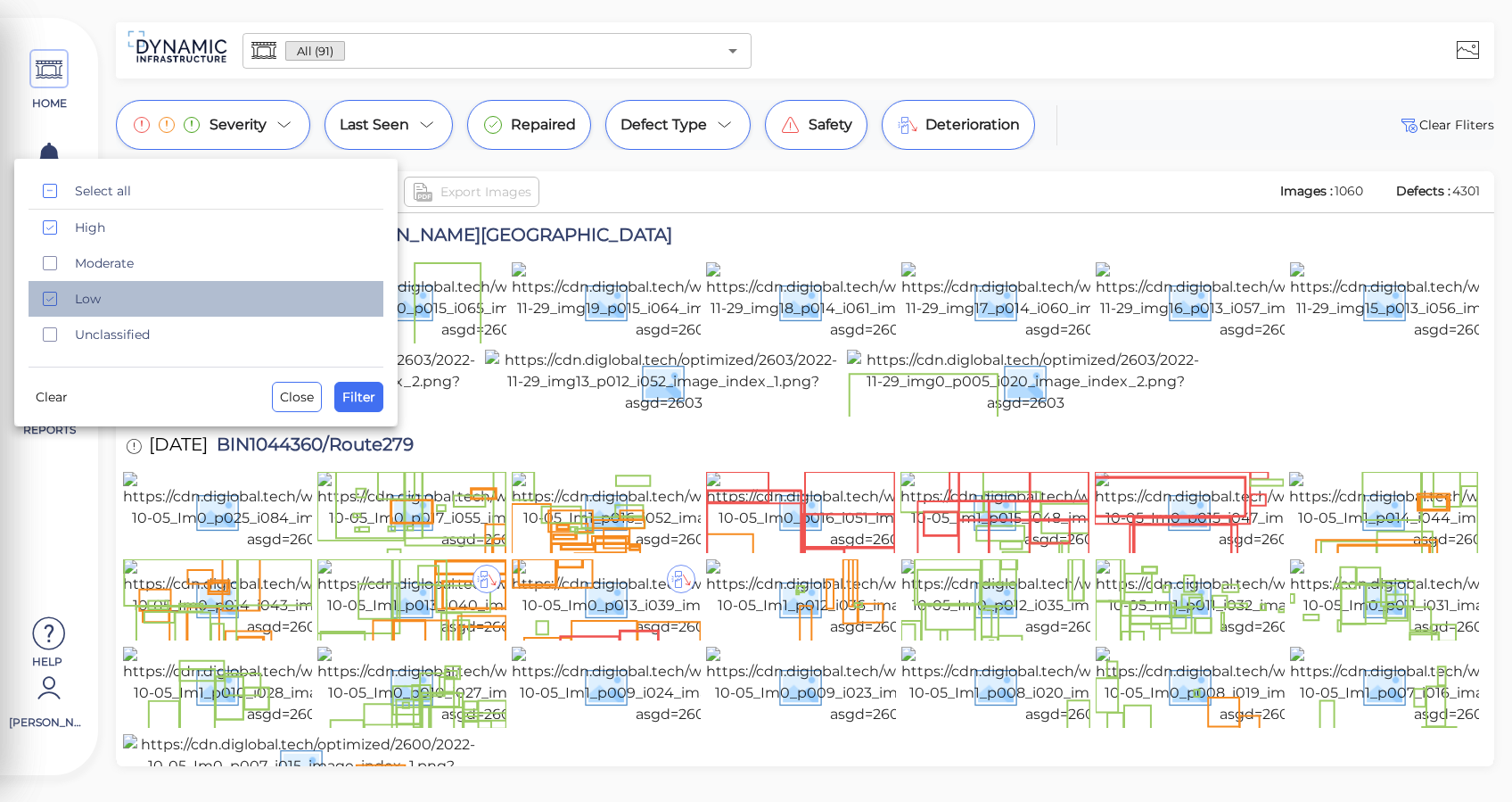
click at [70, 300] on div "Low" at bounding box center [205, 299] width 355 height 36
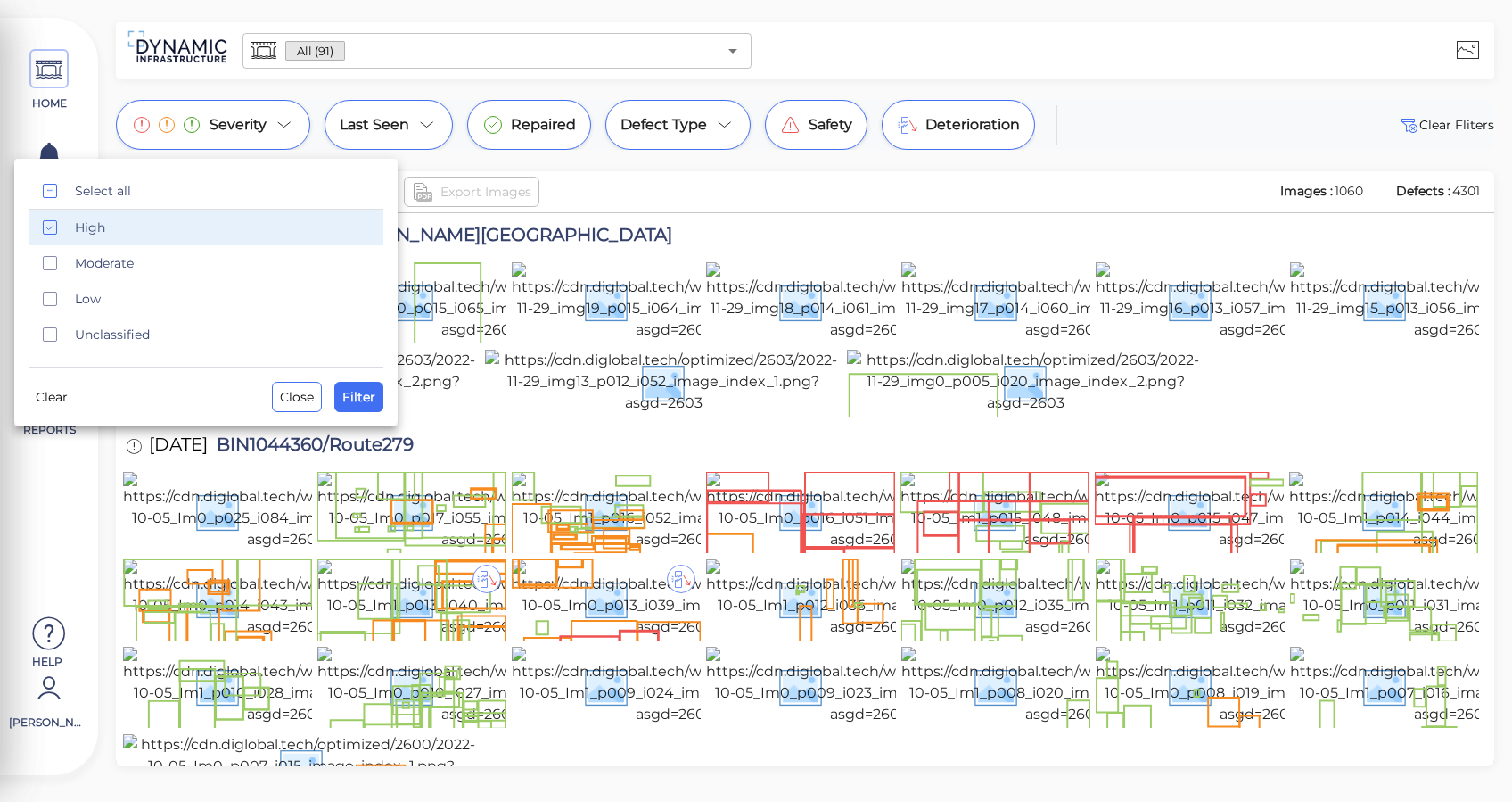
click at [76, 228] on span "High" at bounding box center [223, 227] width 298 height 17
click at [297, 392] on span "Close" at bounding box center [297, 397] width 34 height 21
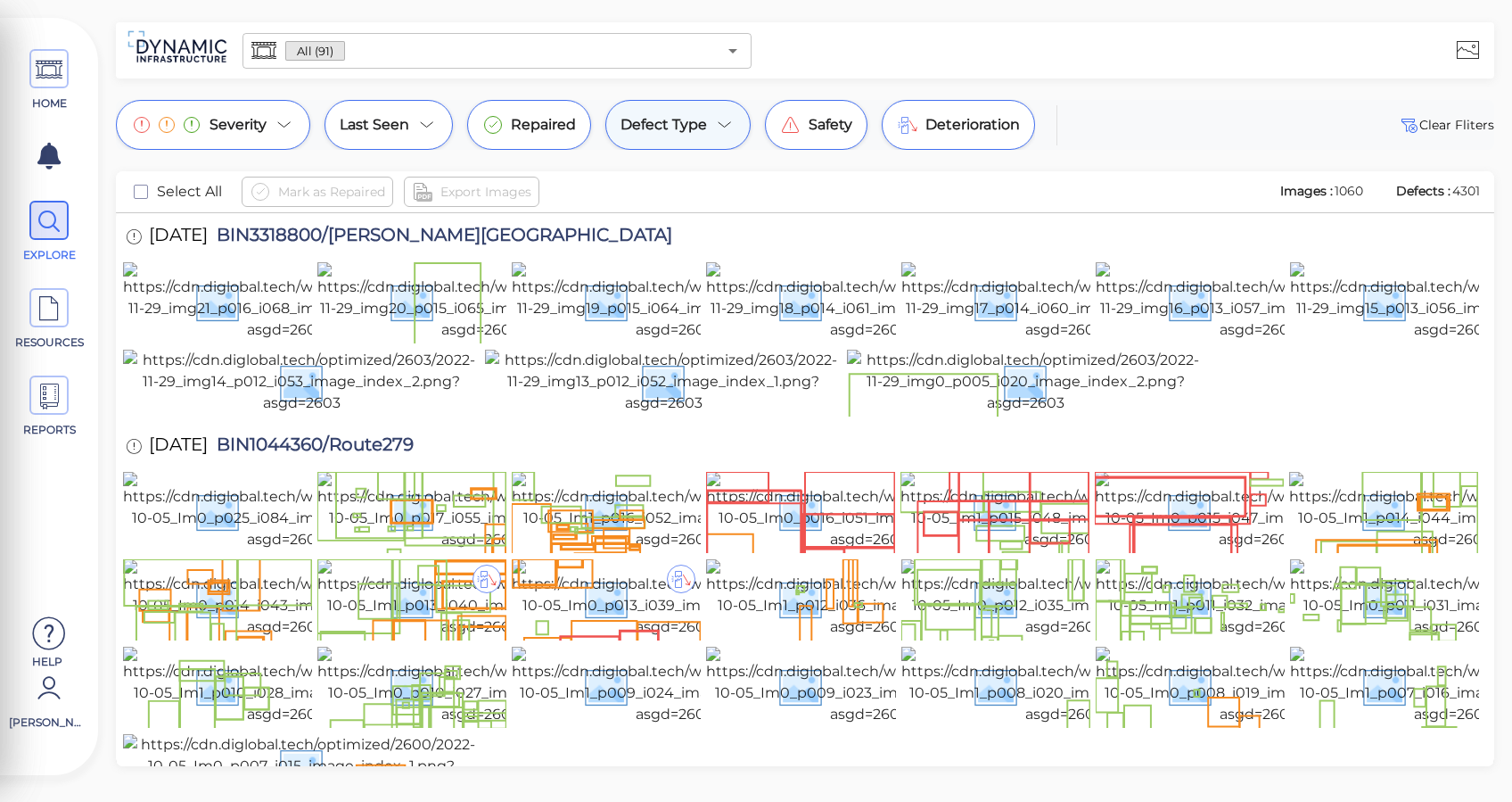
click at [725, 121] on icon at bounding box center [725, 125] width 21 height 21
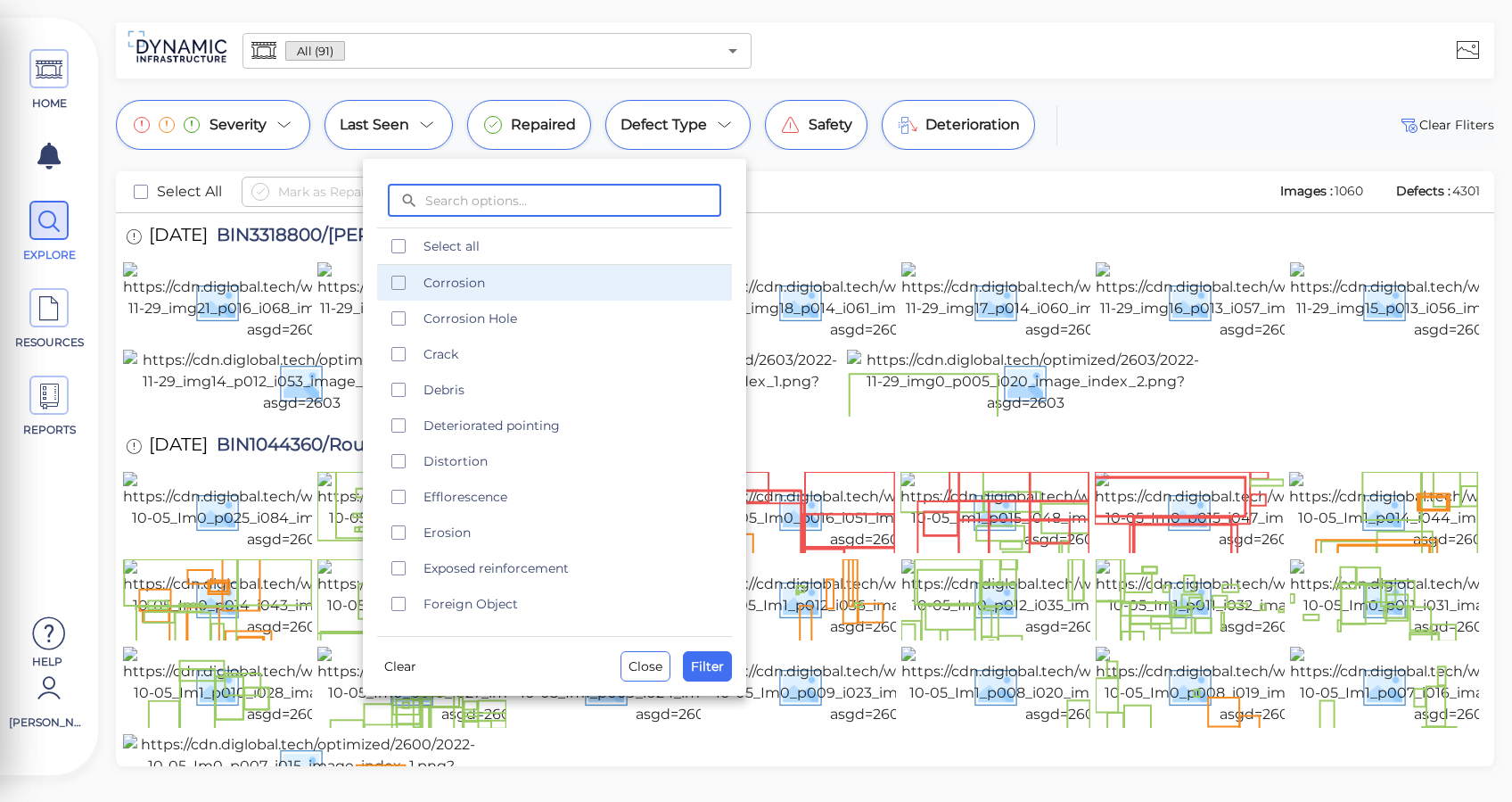
click at [444, 285] on span "Corrosion" at bounding box center [572, 282] width 298 height 17
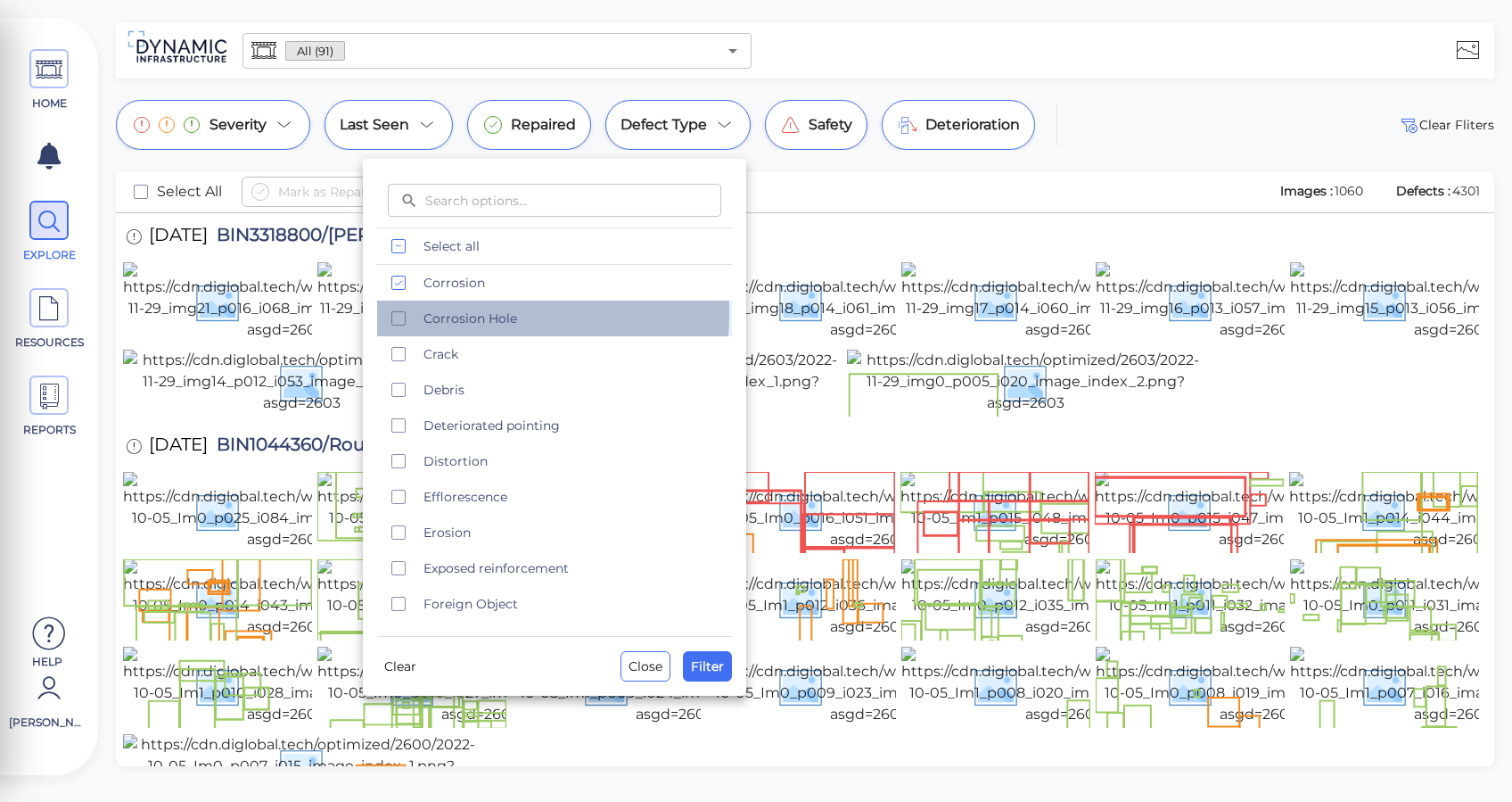
click at [438, 314] on span "Corrosion Hole" at bounding box center [572, 318] width 298 height 17
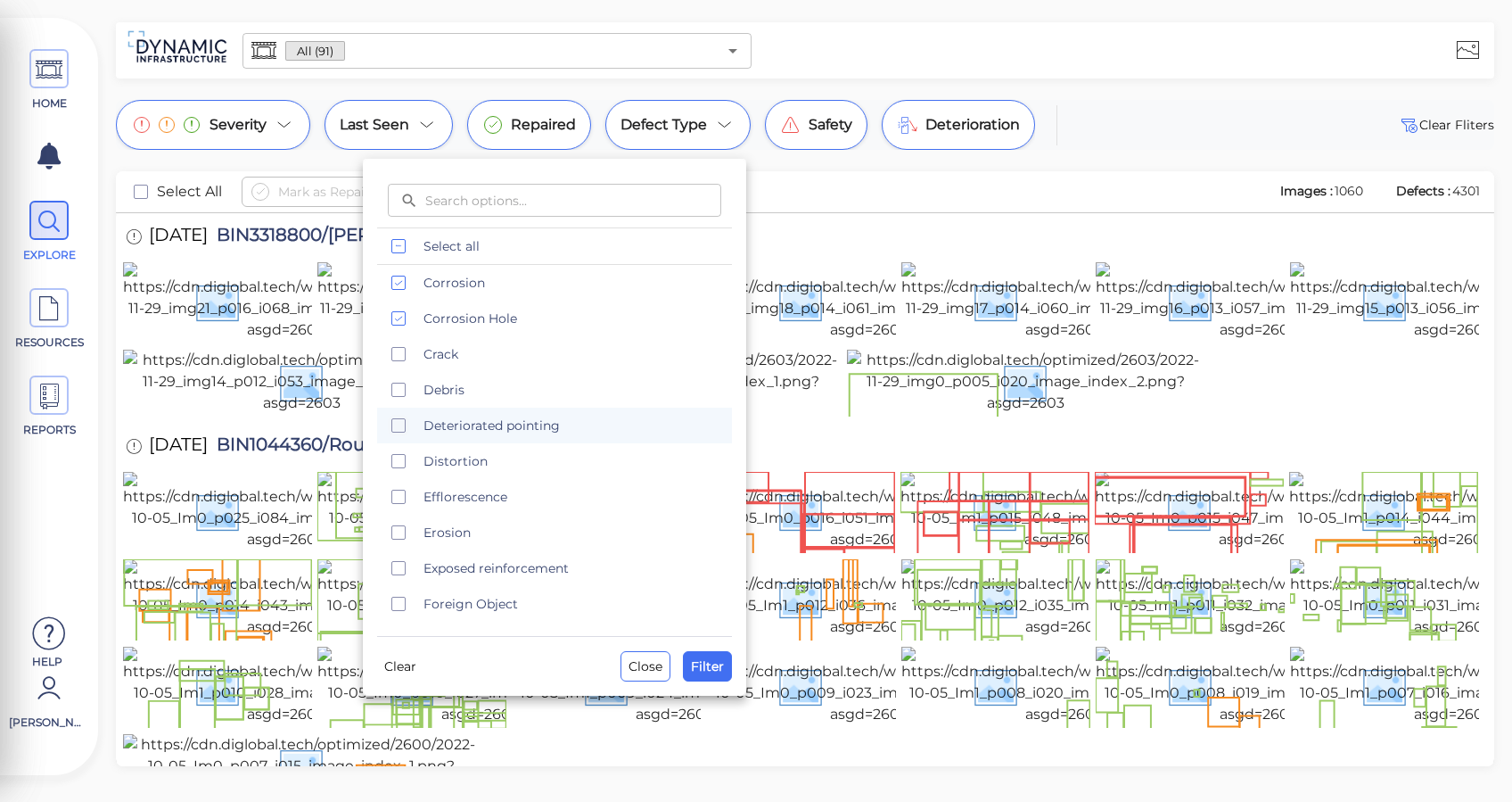
click at [406, 428] on icon "checkbox" at bounding box center [398, 426] width 21 height 21
click at [697, 661] on span "Filter" at bounding box center [708, 666] width 33 height 21
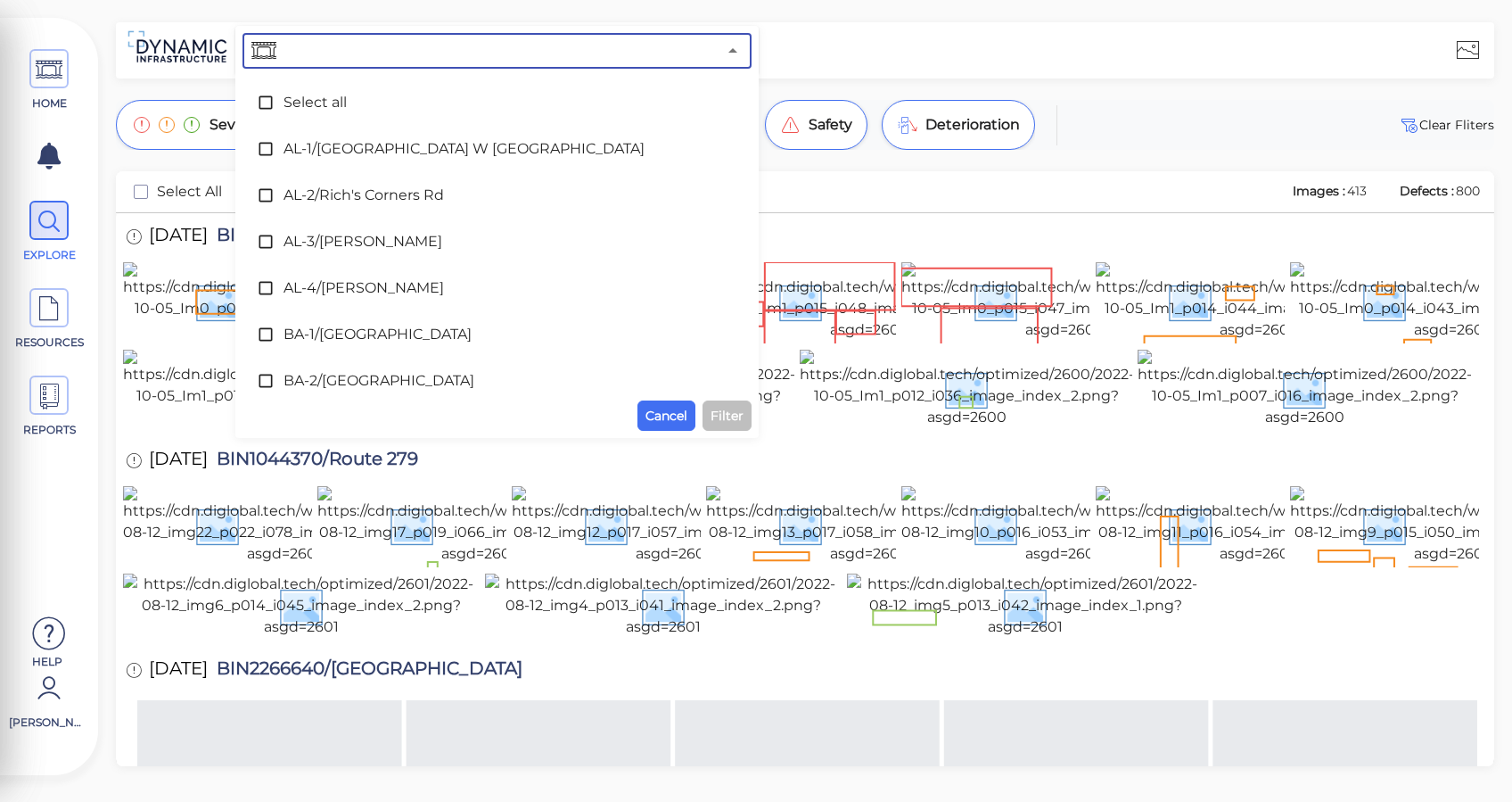
click at [427, 61] on input "text" at bounding box center [498, 51] width 437 height 25
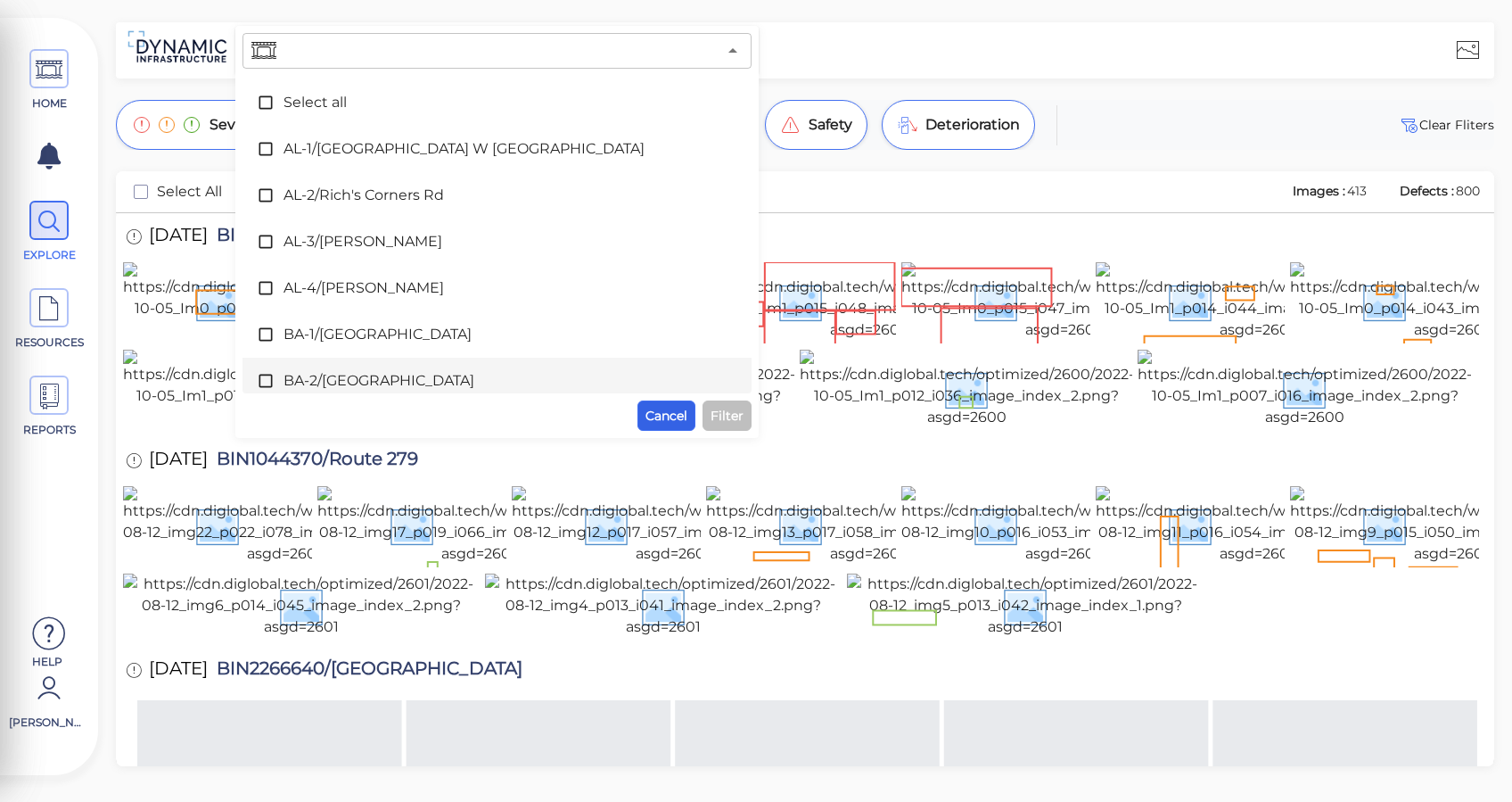
click at [692, 428] on button "Cancel" at bounding box center [667, 415] width 58 height 30
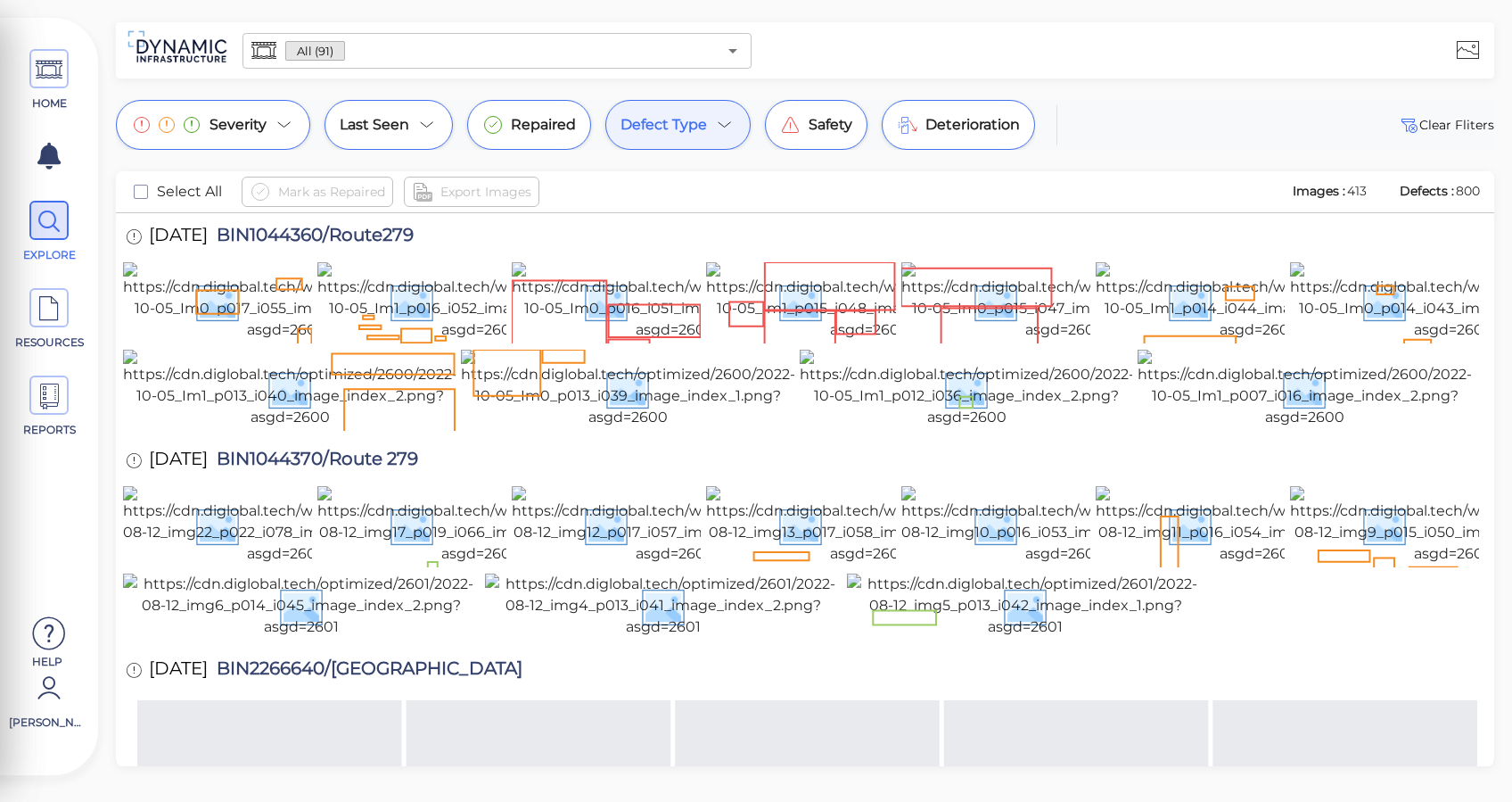
click at [728, 135] on icon at bounding box center [725, 125] width 21 height 21
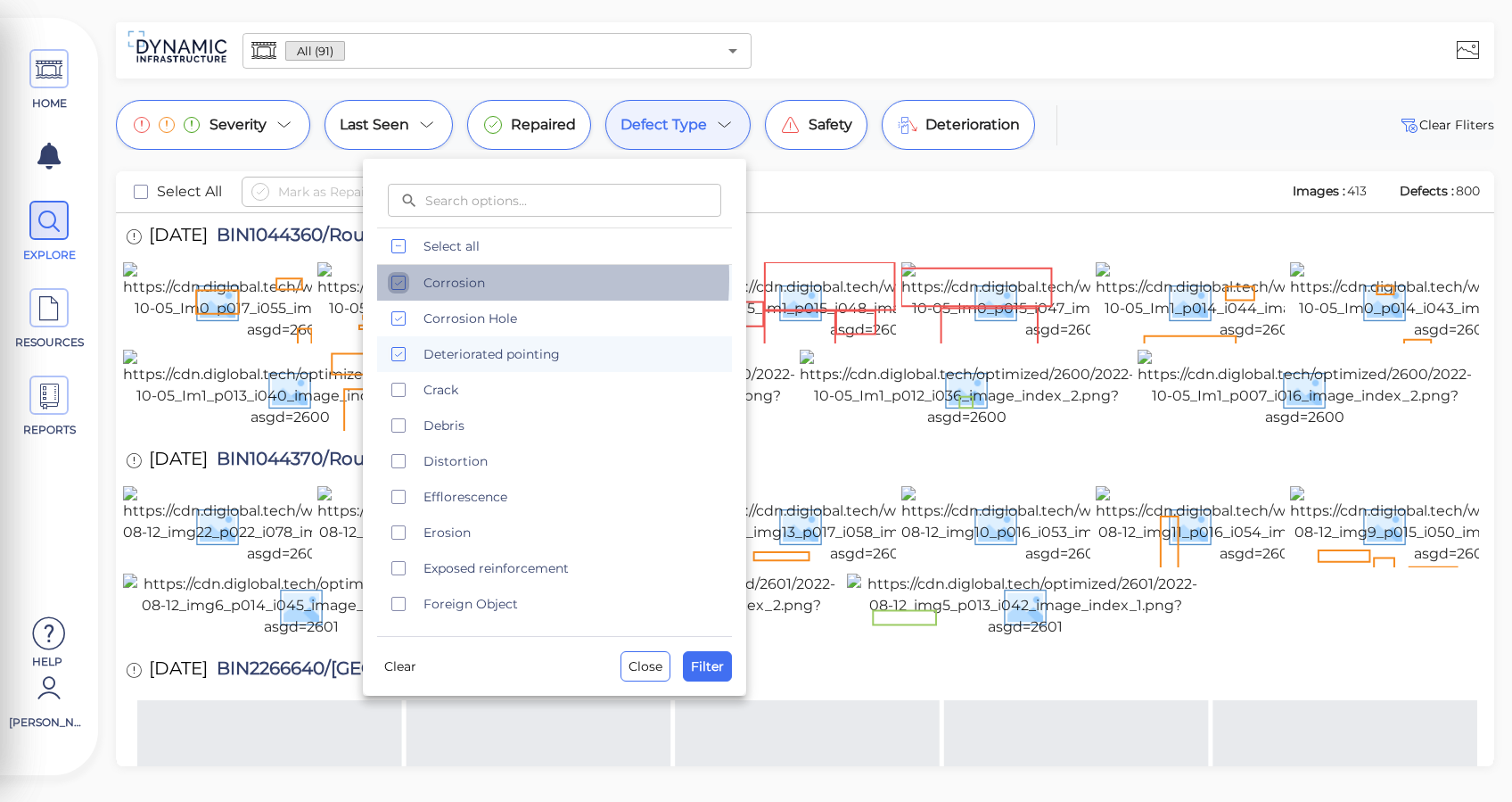
click at [405, 278] on rect "checkbox" at bounding box center [399, 283] width 14 height 14
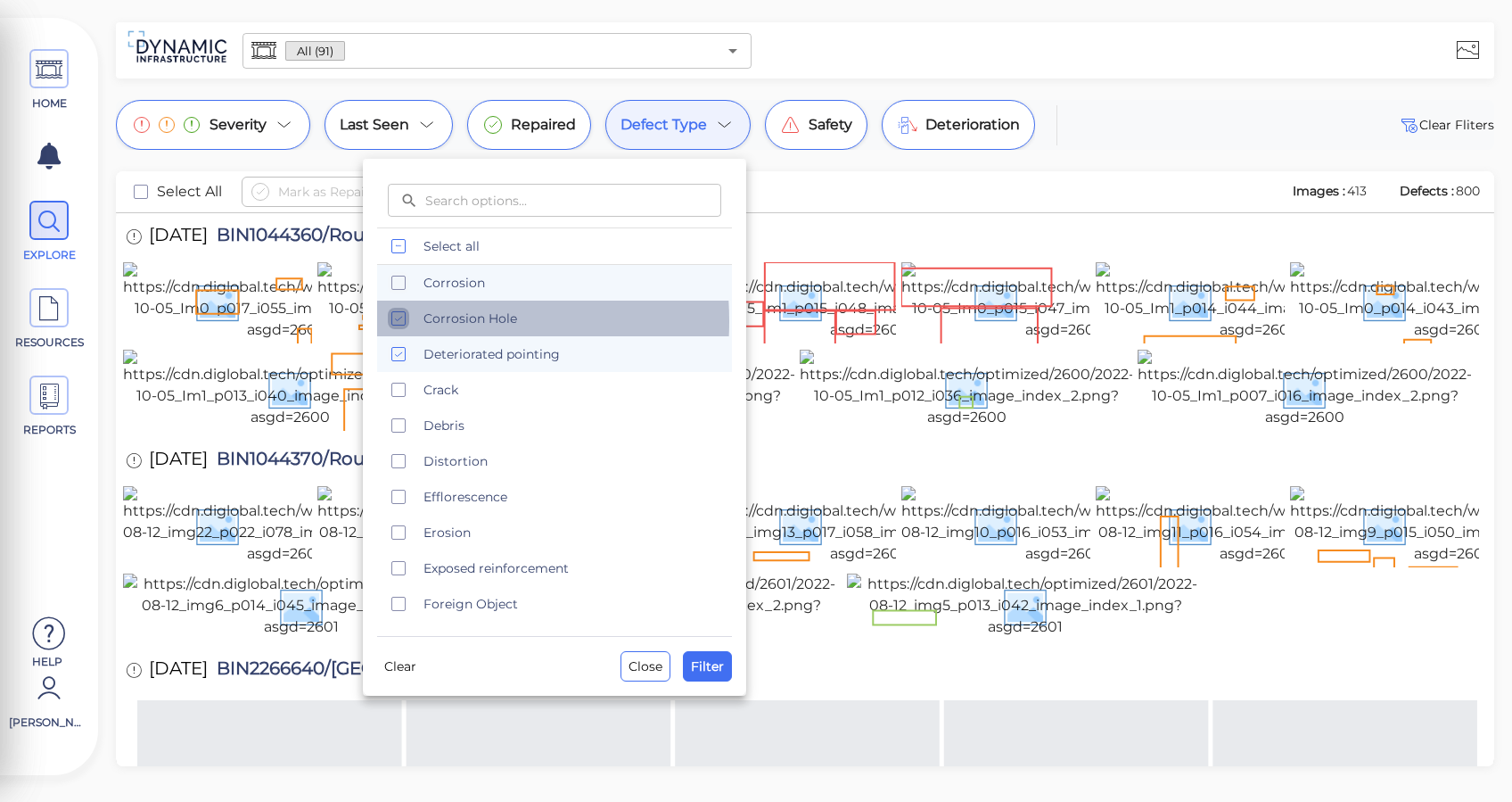
click at [401, 321] on icon "checkbox" at bounding box center [398, 318] width 21 height 21
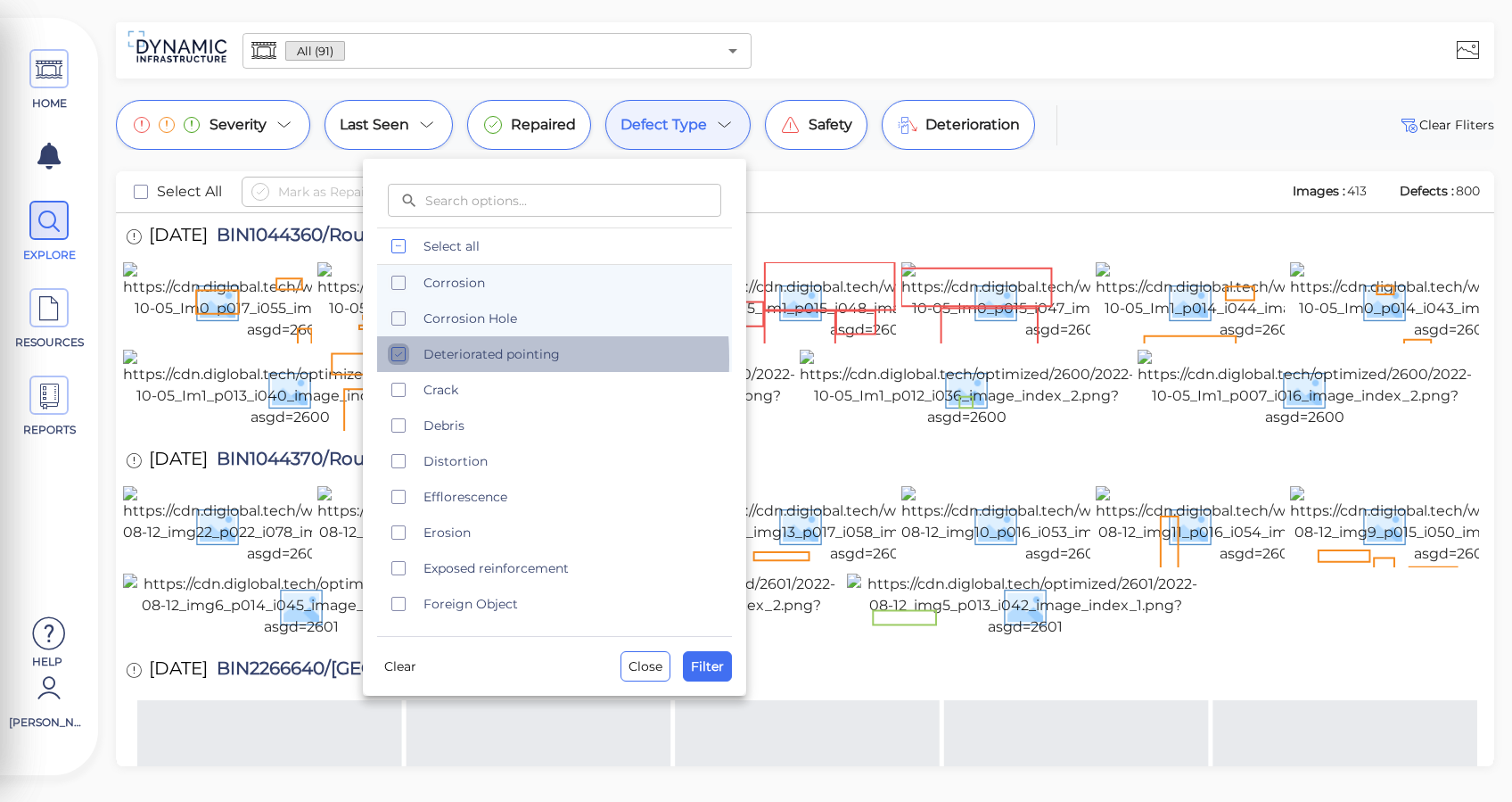
click at [394, 360] on icon "checkbox" at bounding box center [398, 354] width 21 height 21
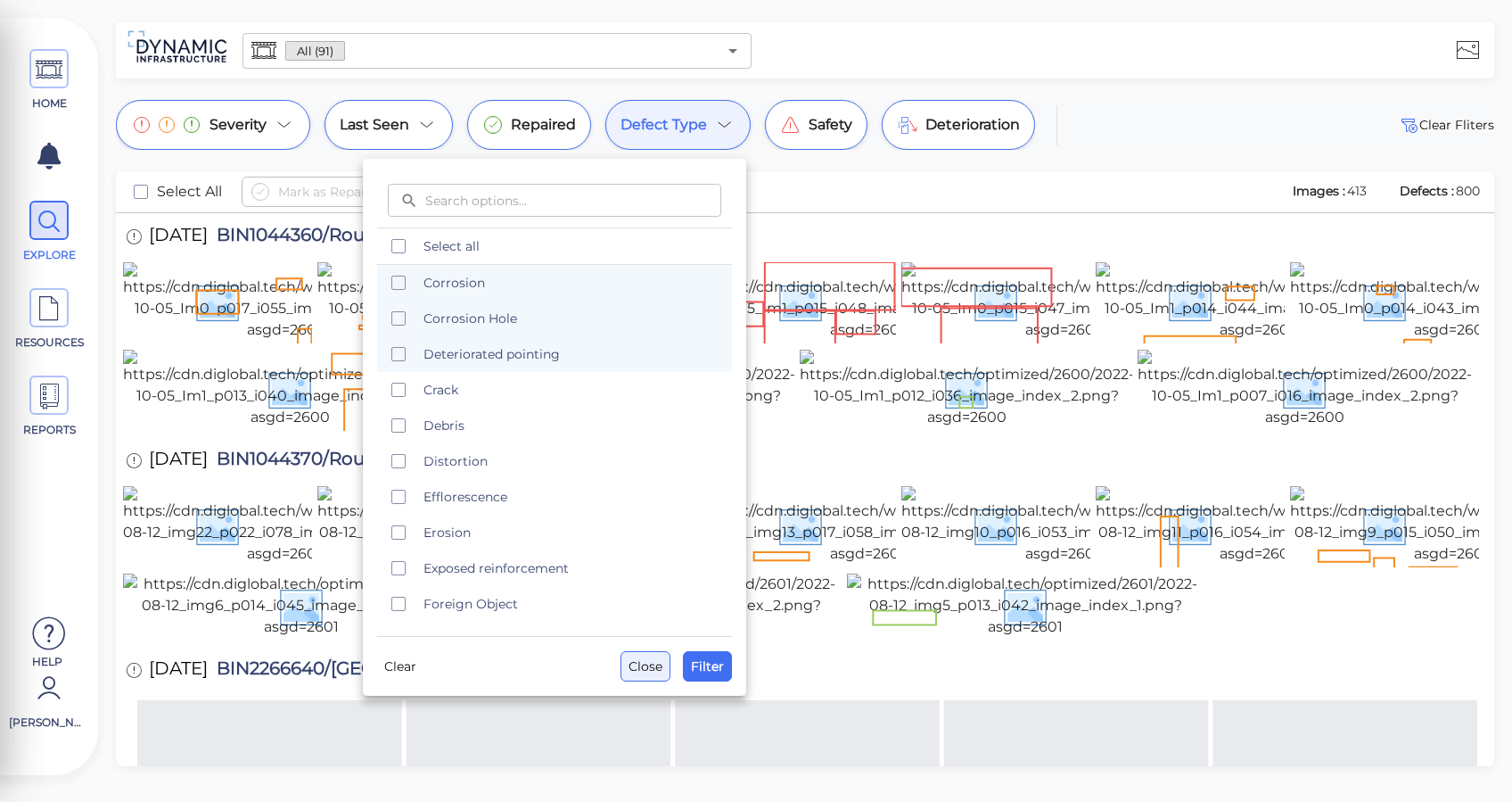
click at [648, 666] on span "Close" at bounding box center [645, 666] width 34 height 21
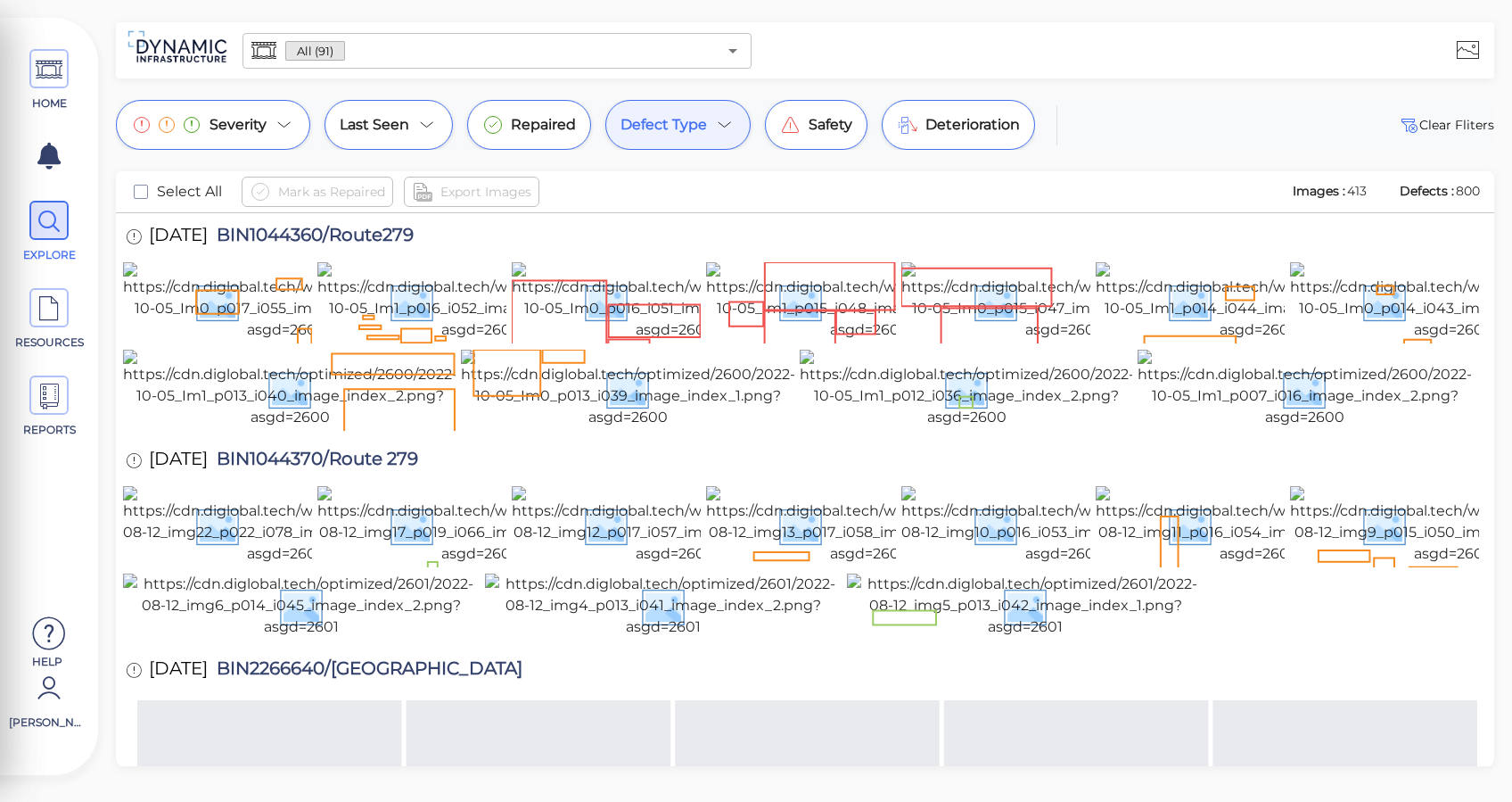
click at [607, 186] on div "Mark as Repaired Export Images" at bounding box center [759, 191] width 1035 height 30
click at [136, 278] on icon at bounding box center [140, 279] width 24 height 24
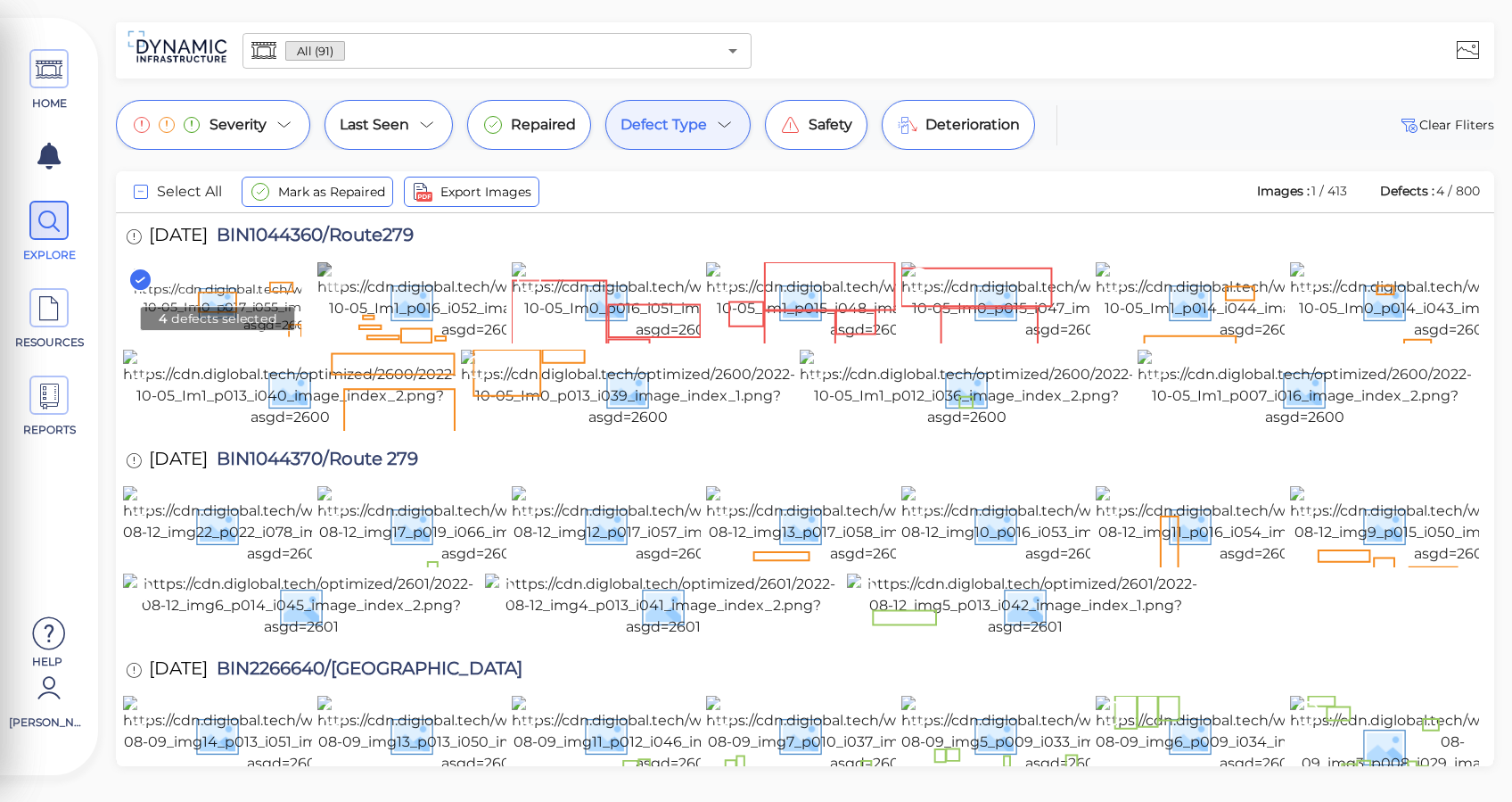
click at [341, 279] on icon at bounding box center [334, 279] width 24 height 24
click at [524, 284] on icon at bounding box center [528, 279] width 24 height 24
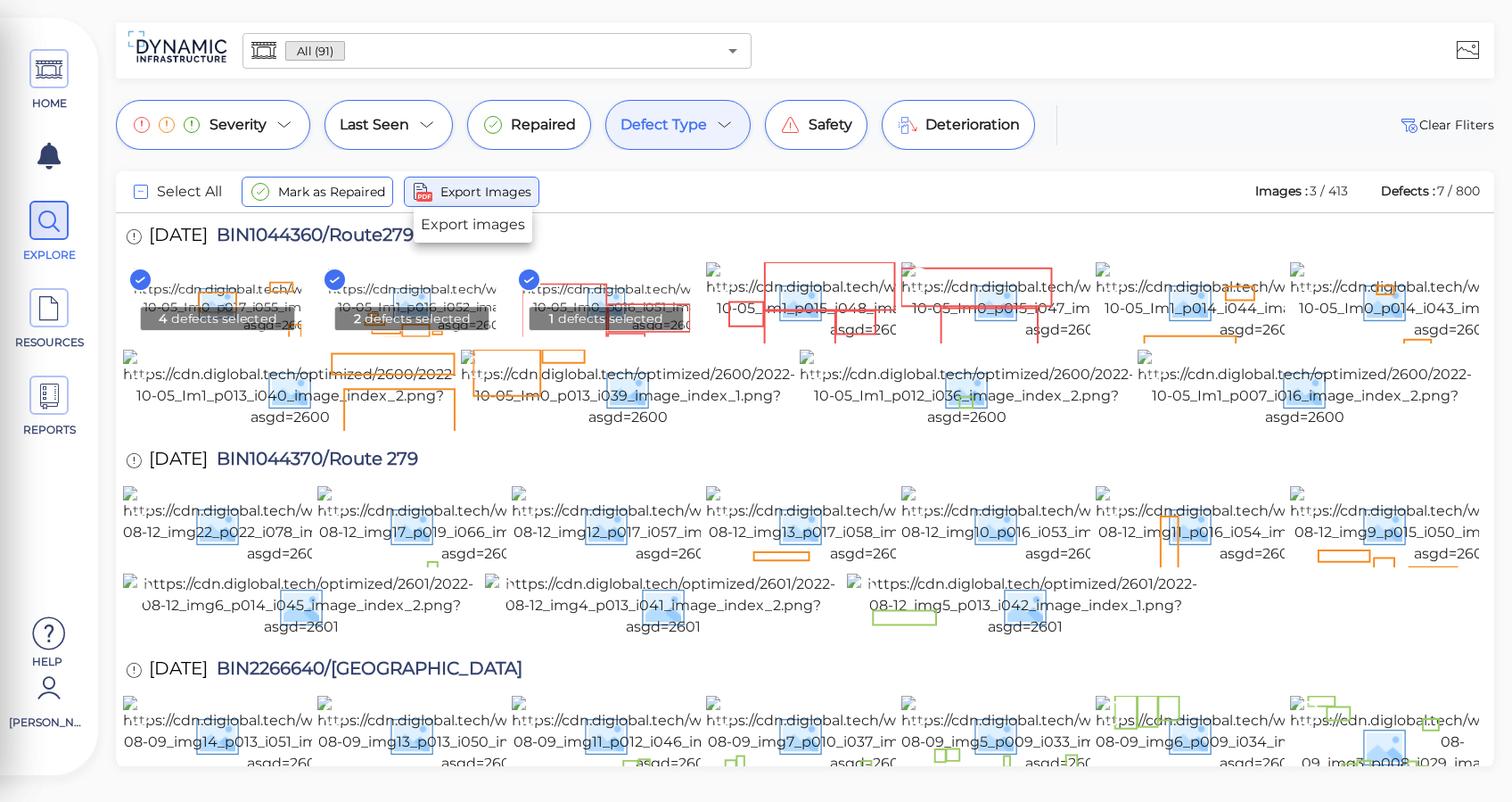
click at [461, 191] on span "Export Images" at bounding box center [486, 192] width 91 height 21
click at [50, 401] on icon at bounding box center [49, 396] width 27 height 40
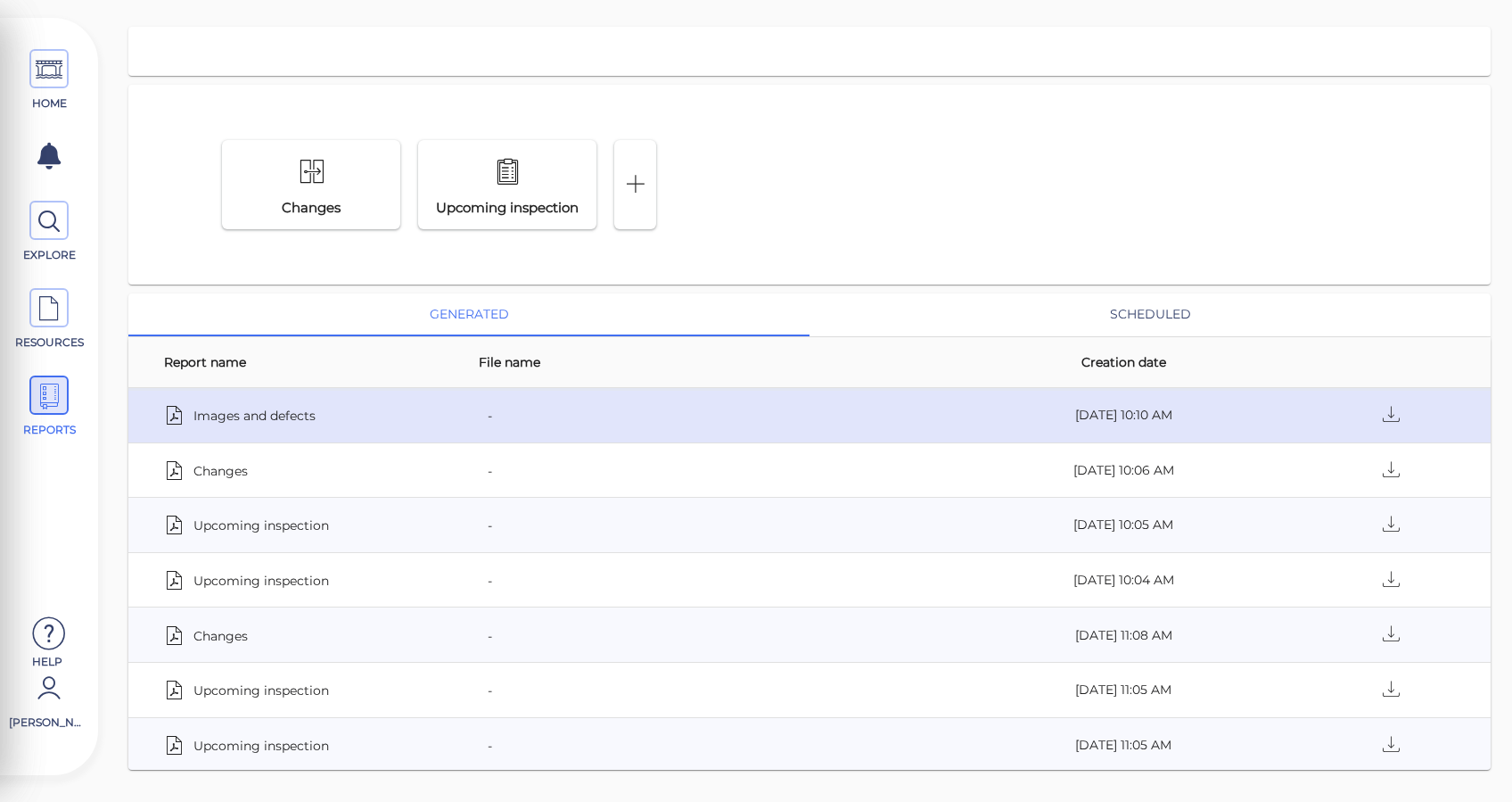
click at [260, 414] on span "Images and defects" at bounding box center [255, 415] width 122 height 25
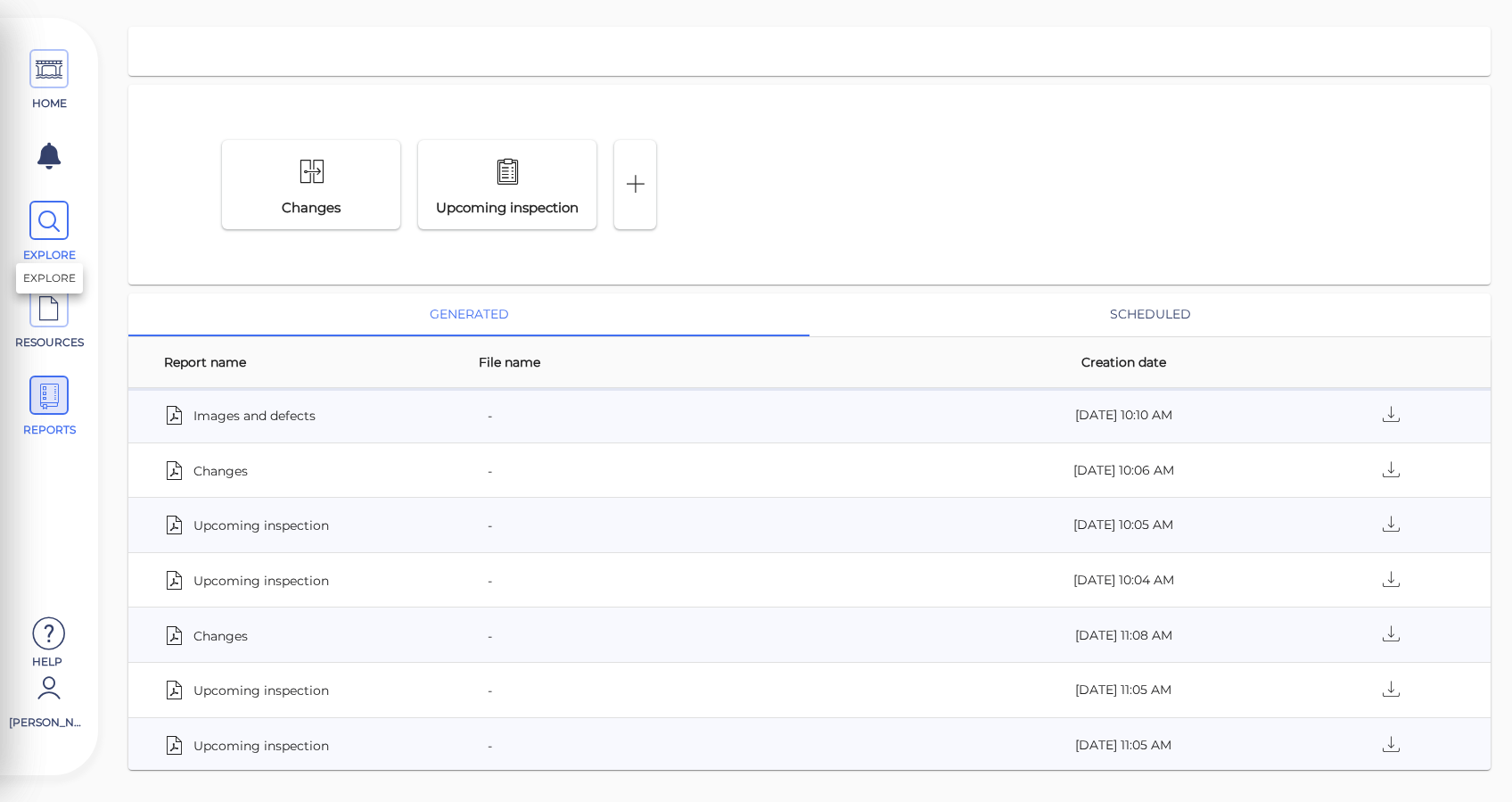
click at [54, 226] on icon at bounding box center [49, 221] width 27 height 40
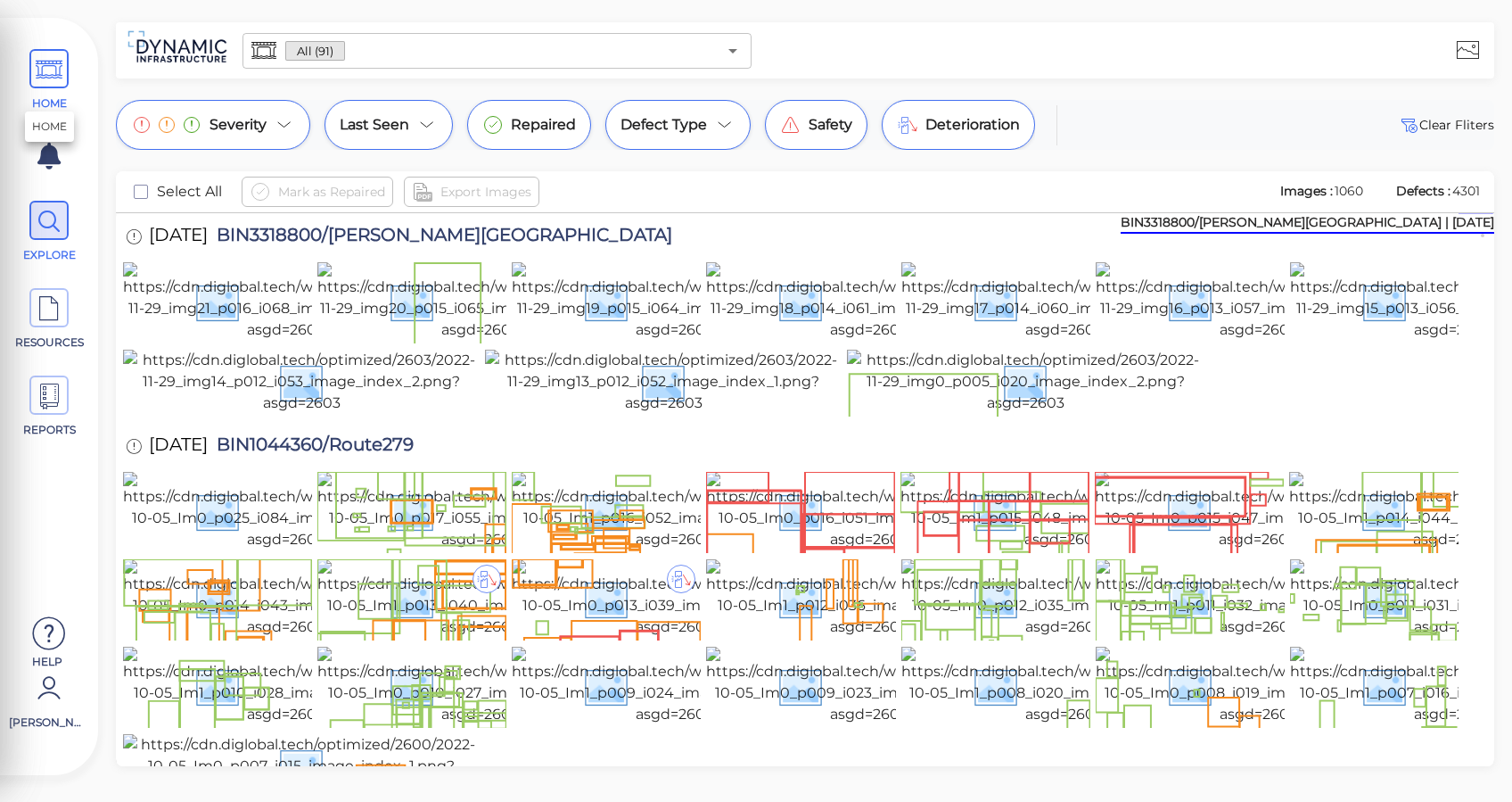
click at [63, 59] on span at bounding box center [48, 69] width 39 height 39
